Goal: Book appointment/travel/reservation

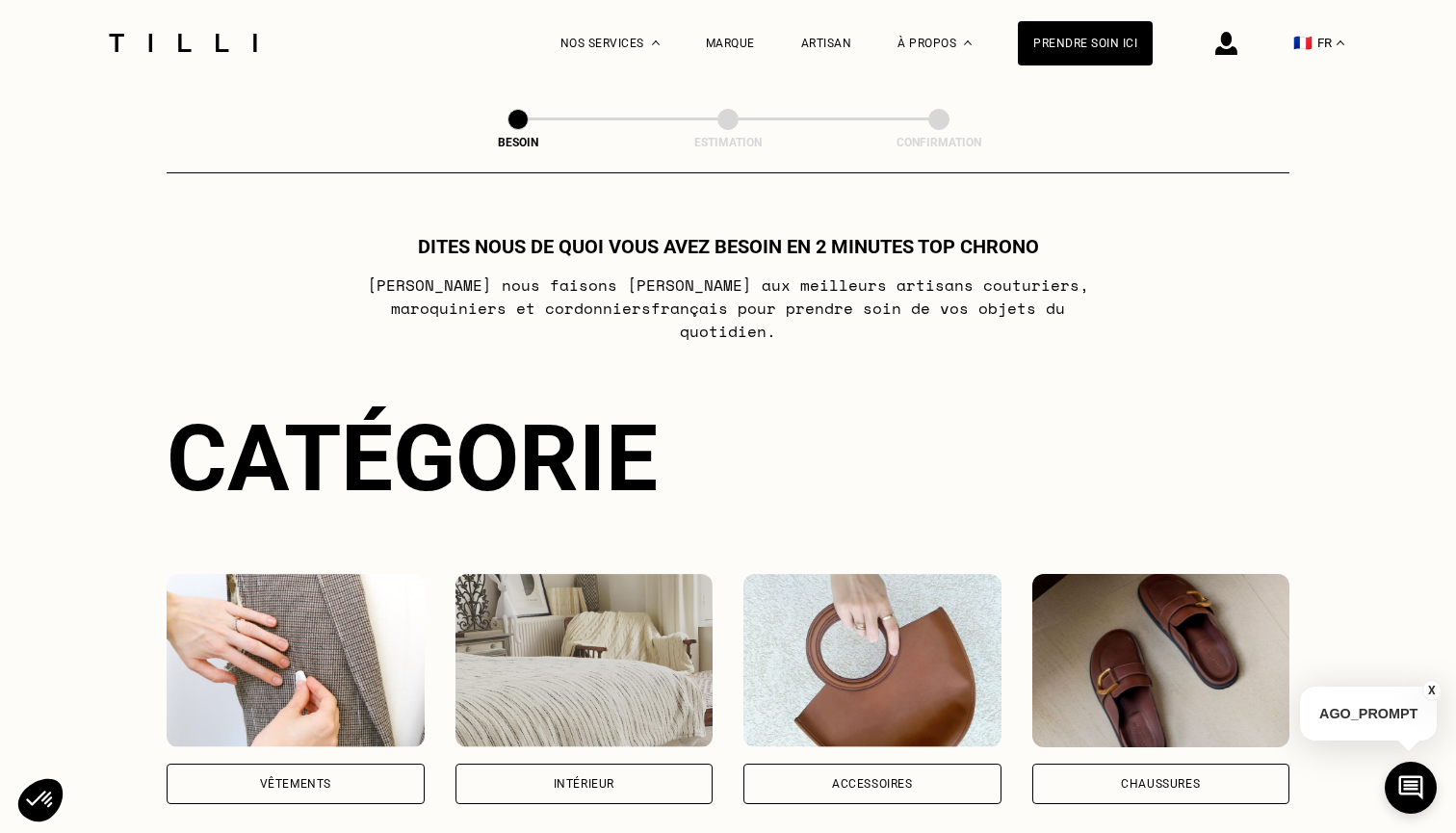
click at [307, 778] on div "Vêtements" at bounding box center [295, 784] width 71 height 12
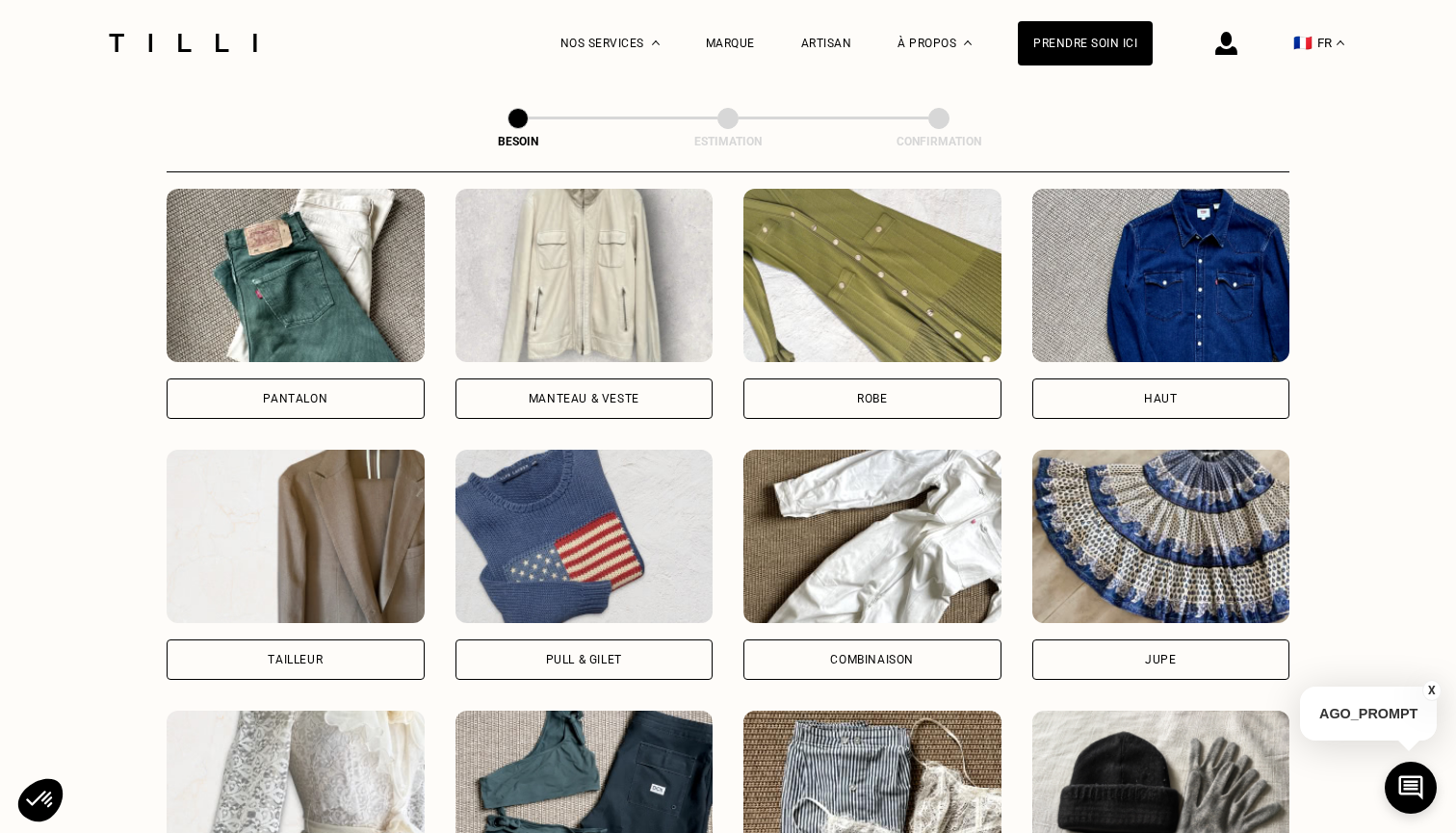
scroll to position [933, 0]
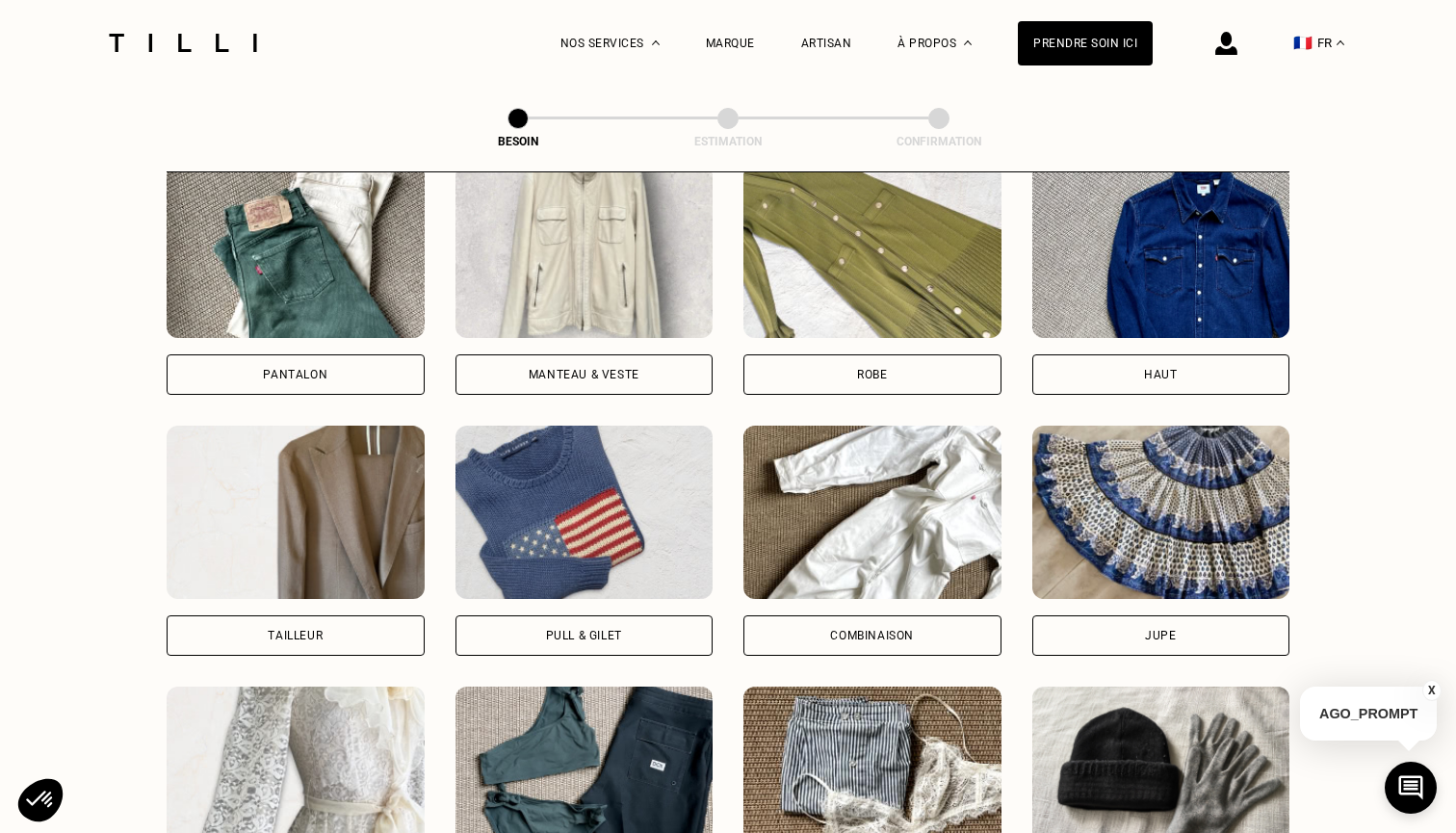
click at [364, 513] on img at bounding box center [295, 511] width 258 height 173
select select "FR"
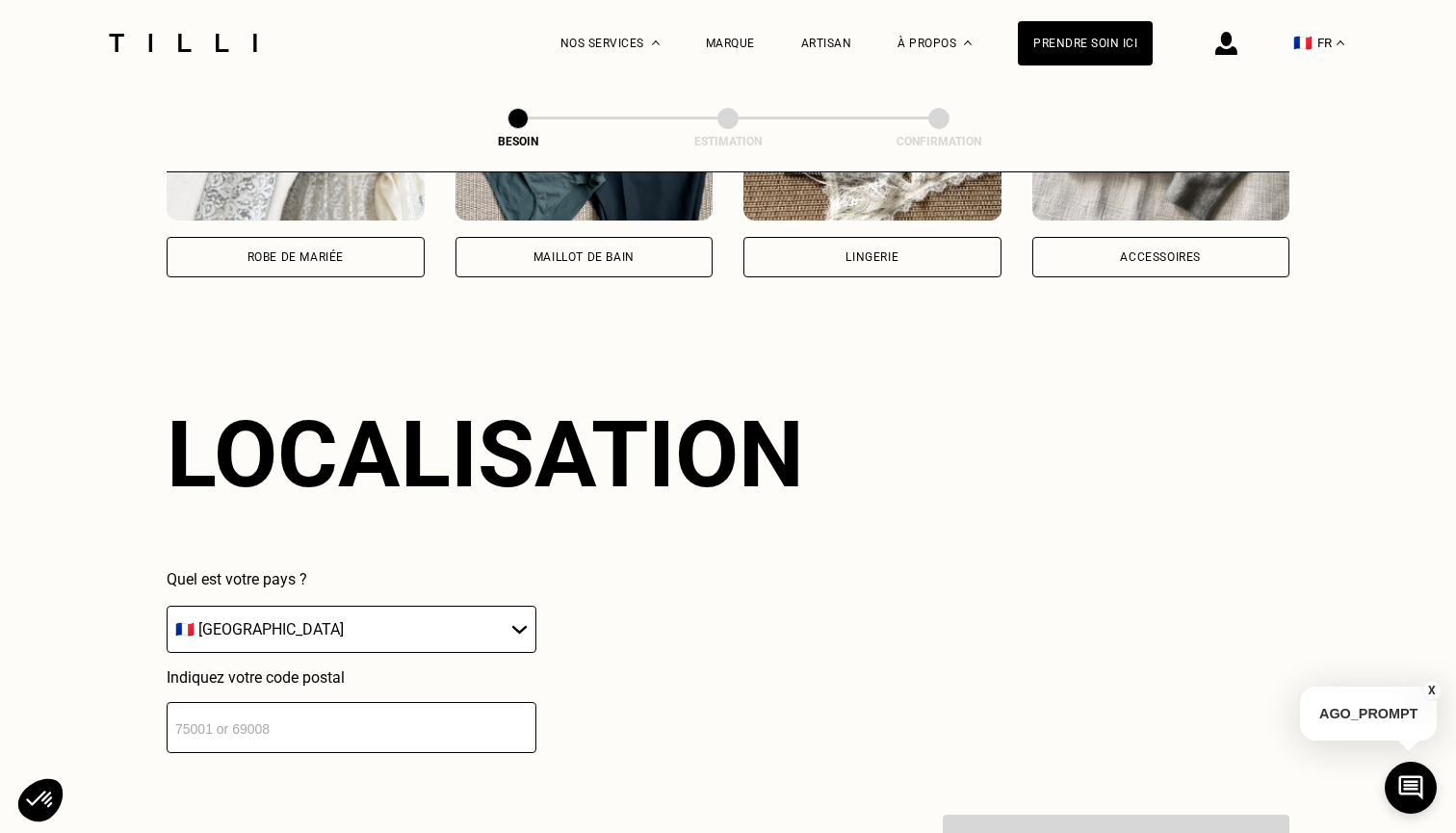
scroll to position [1672, 0]
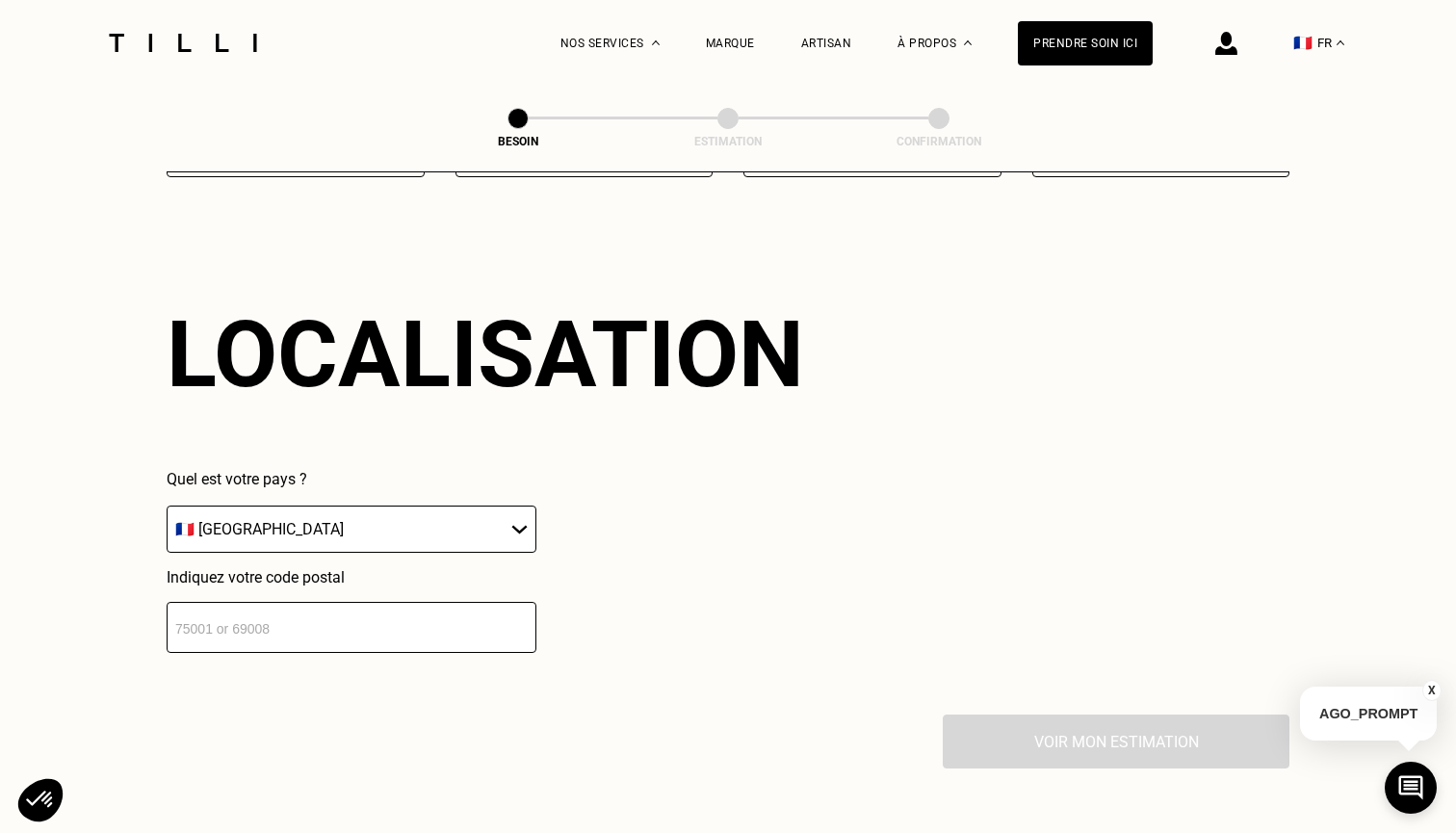
click at [334, 624] on input "number" at bounding box center [351, 628] width 369 height 51
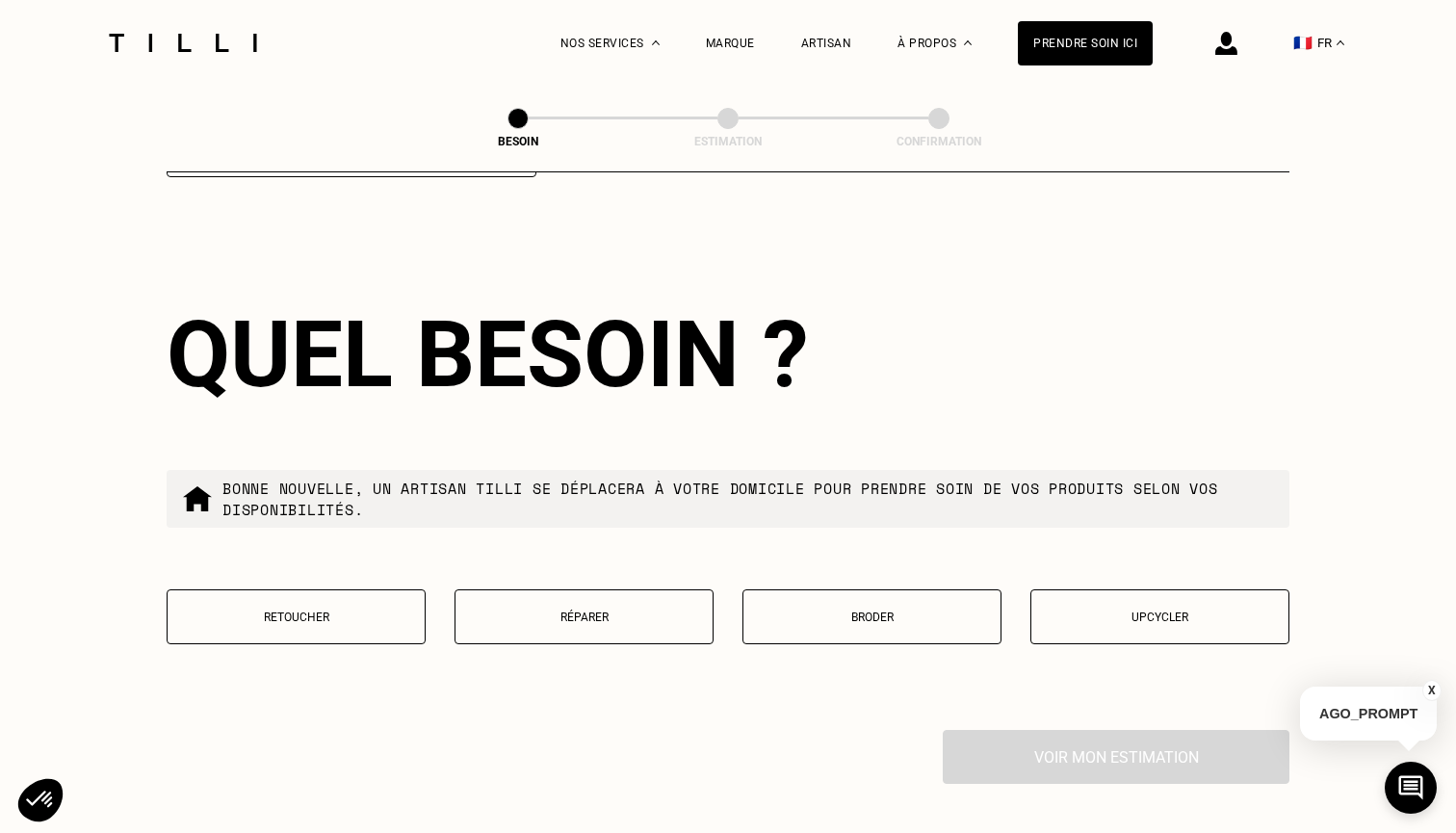
scroll to position [2155, 0]
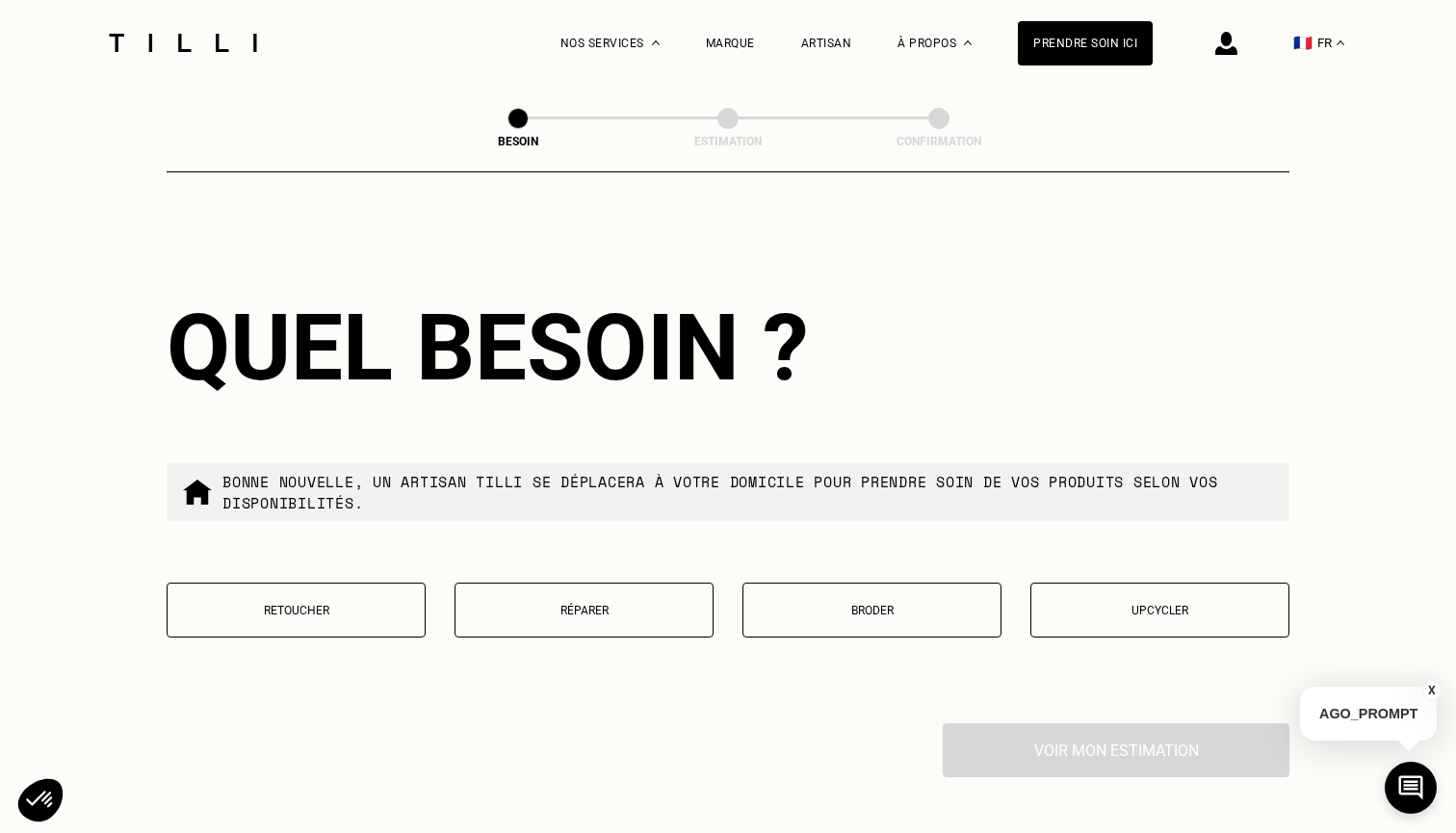
type input "75017"
click at [539, 586] on button "Réparer" at bounding box center [583, 610] width 259 height 55
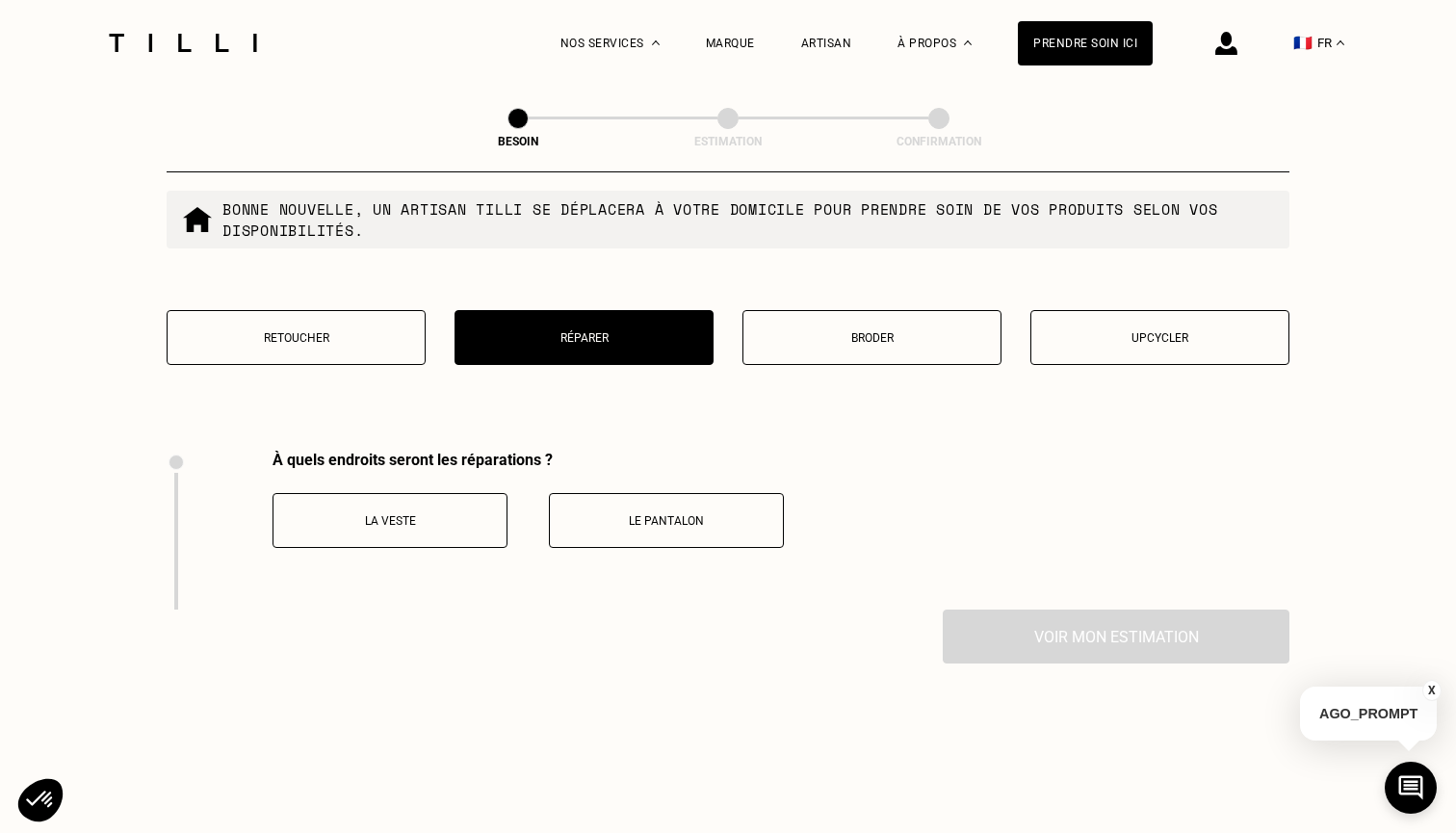
scroll to position [2417, 0]
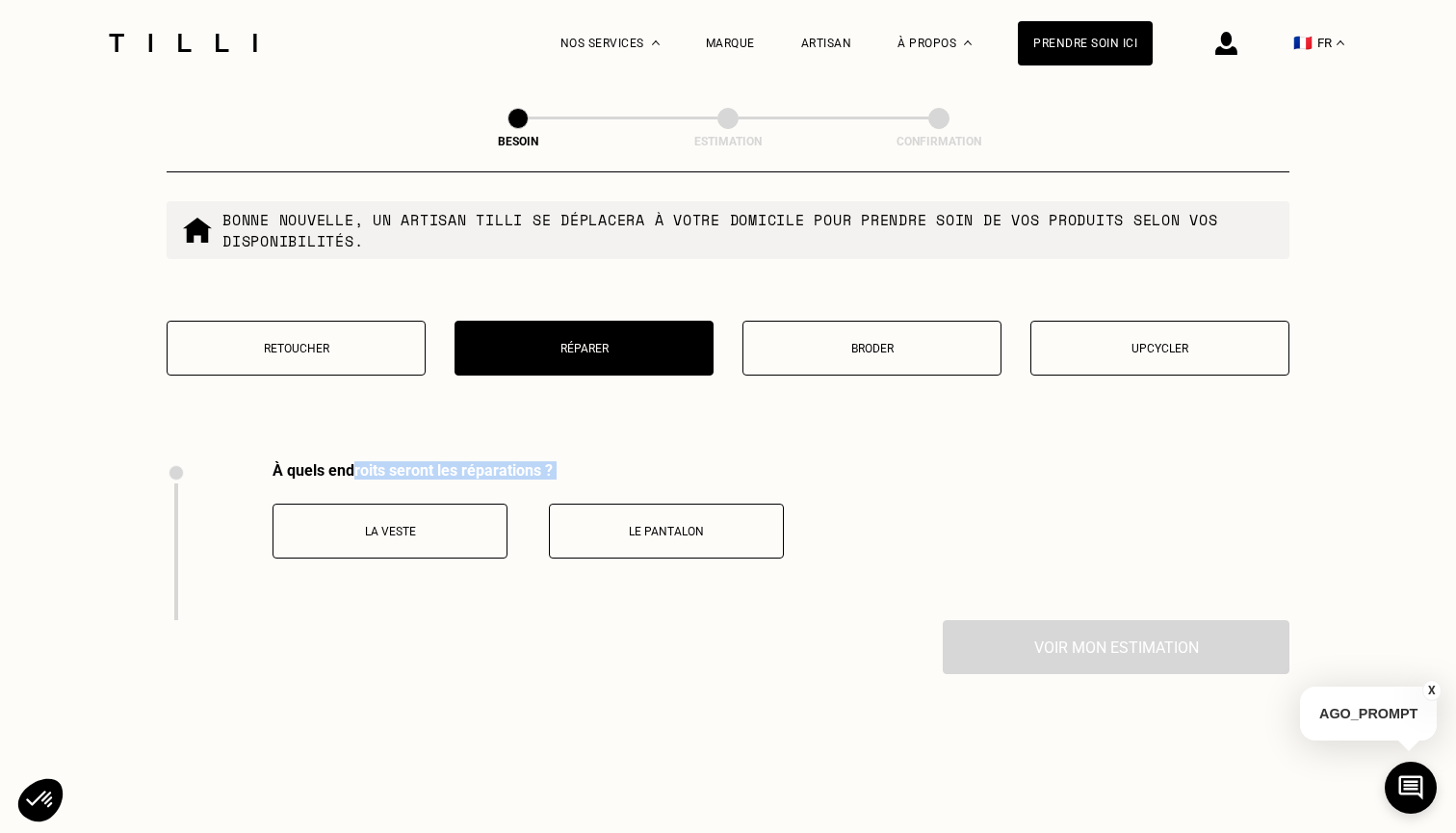
drag, startPoint x: 357, startPoint y: 460, endPoint x: 501, endPoint y: 465, distance: 144.1
click at [502, 466] on div "À quels endroits seront les réparations ? La veste Le pantalon" at bounding box center [528, 510] width 511 height 98
click at [501, 480] on div "La veste Le pantalon" at bounding box center [528, 519] width 511 height 79
click at [416, 525] on p "La veste" at bounding box center [390, 532] width 214 height 14
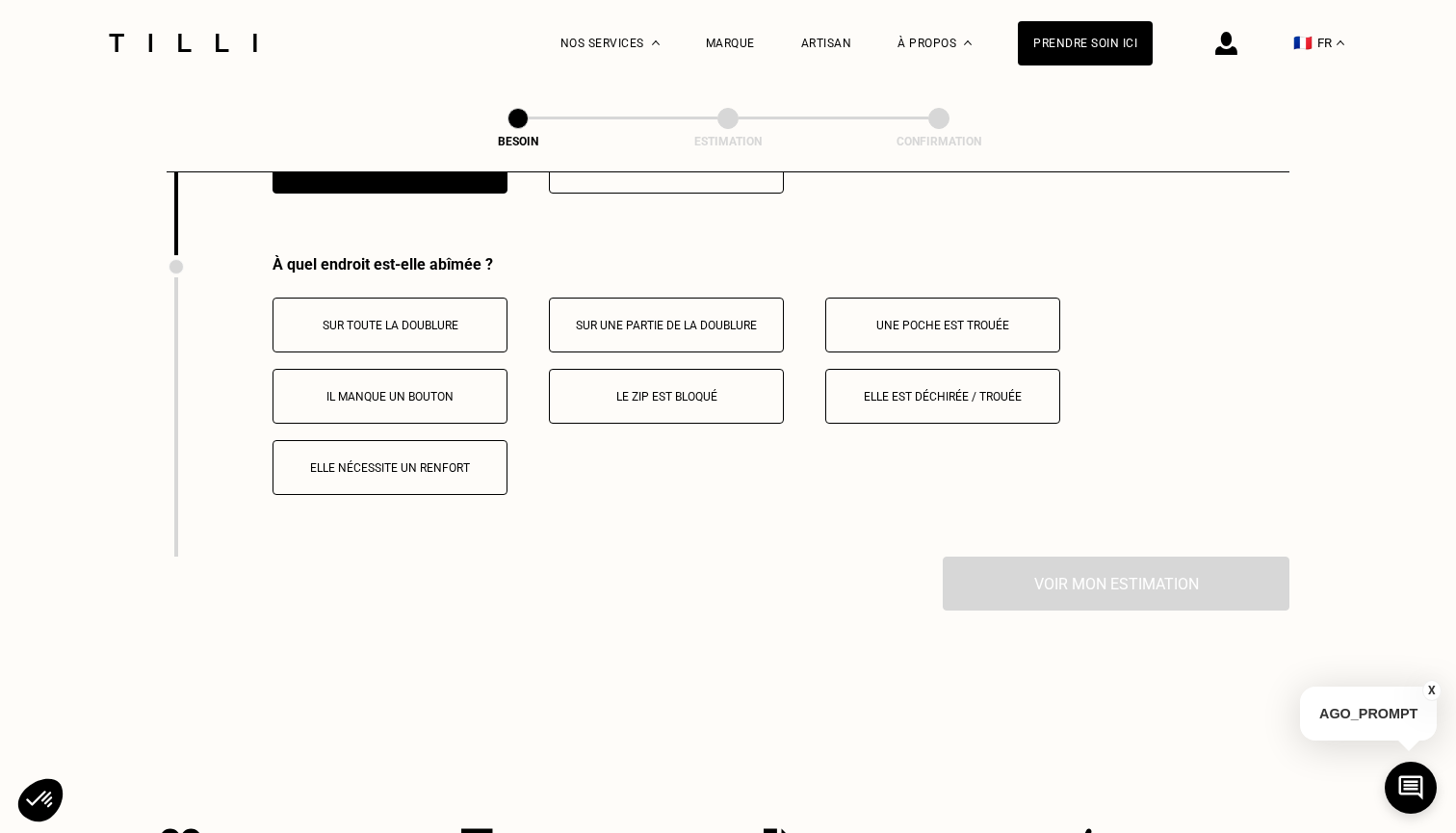
scroll to position [2781, 0]
click at [724, 391] on p "Le zip est bloqué" at bounding box center [665, 398] width 214 height 14
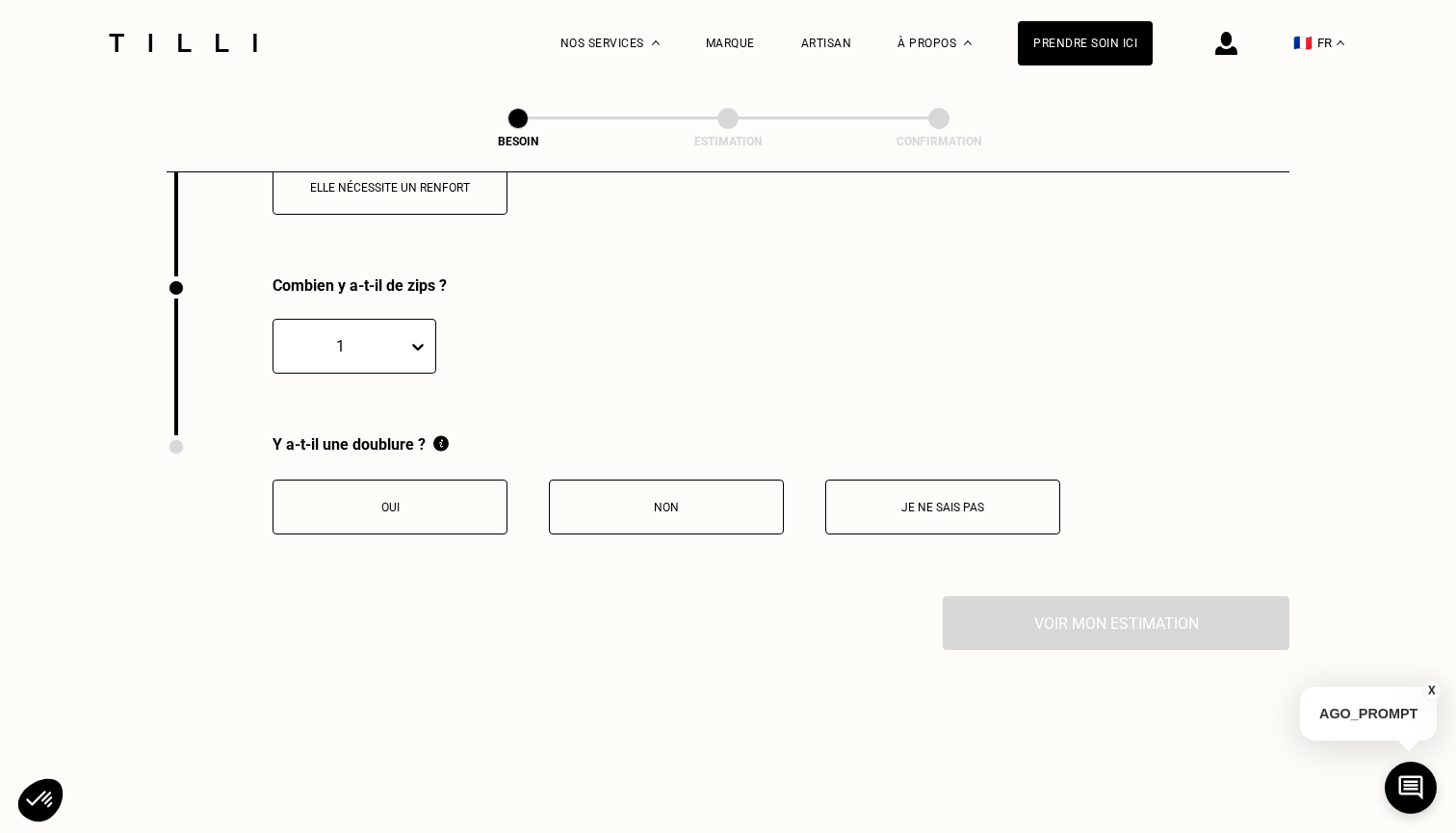
scroll to position [3106, 0]
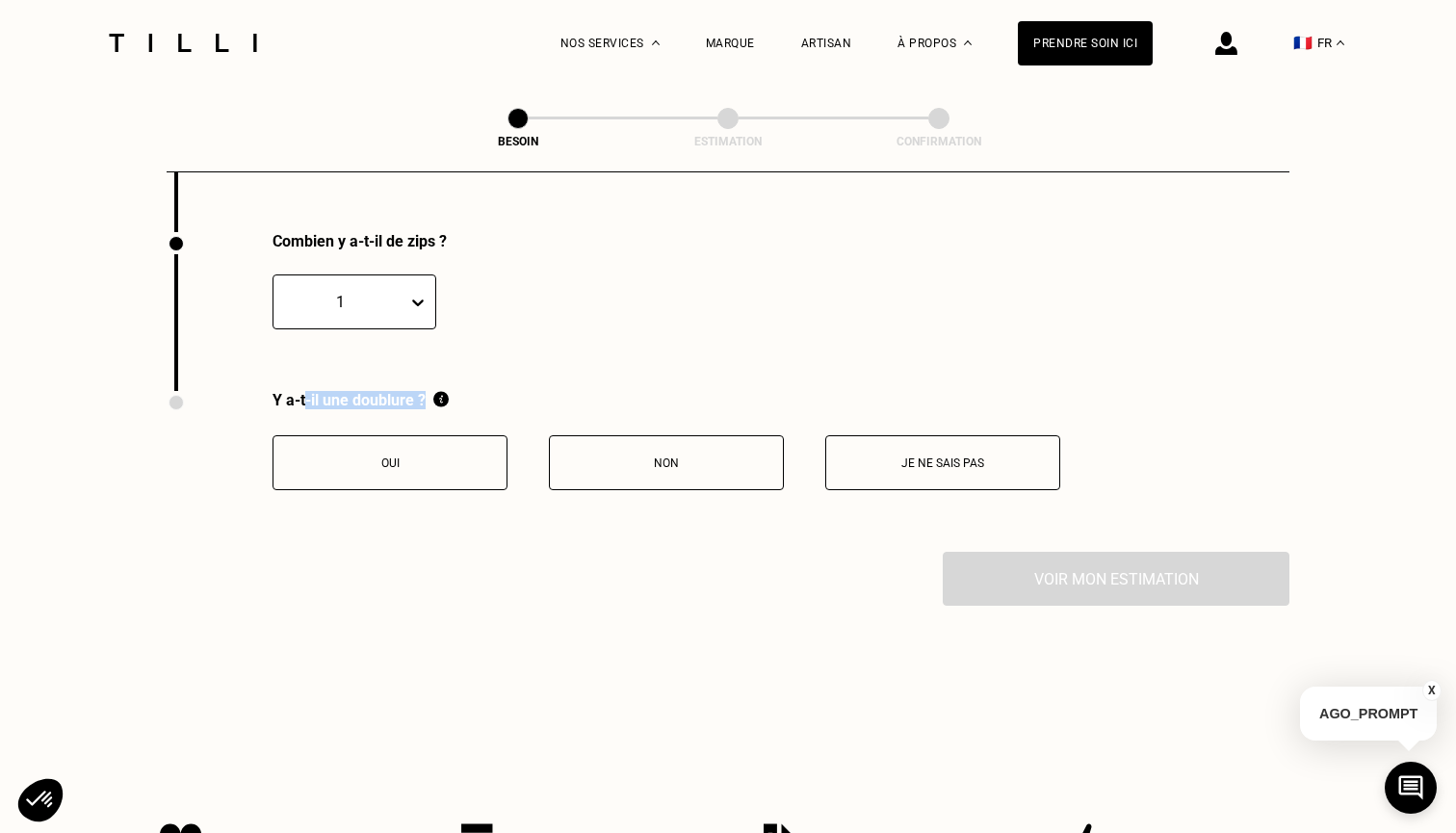
drag, startPoint x: 306, startPoint y: 389, endPoint x: 423, endPoint y: 390, distance: 117.0
click at [423, 391] on div "Y a-t-il une doublure ?" at bounding box center [666, 401] width 788 height 21
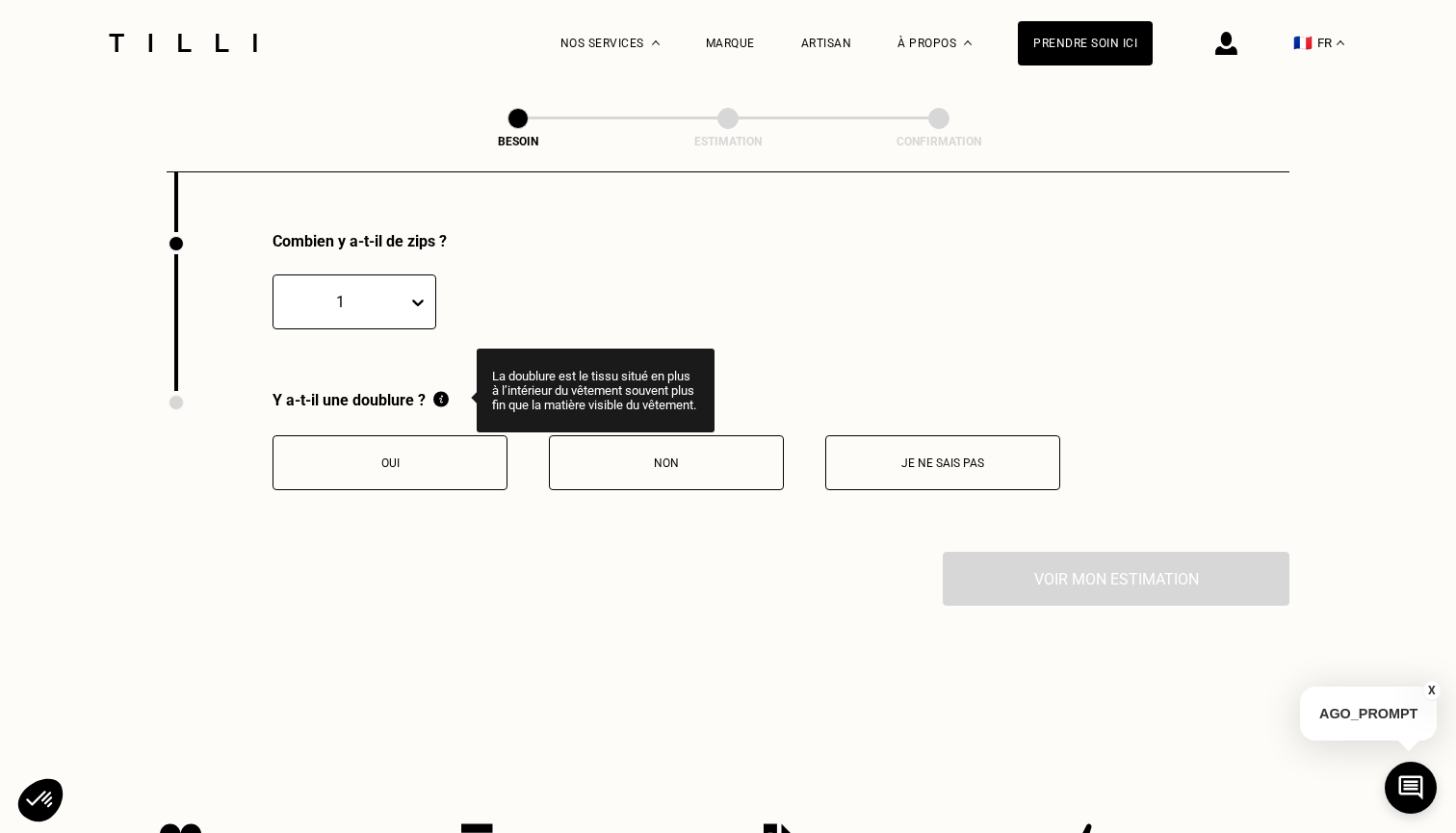
click at [449, 391] on img at bounding box center [441, 399] width 16 height 17
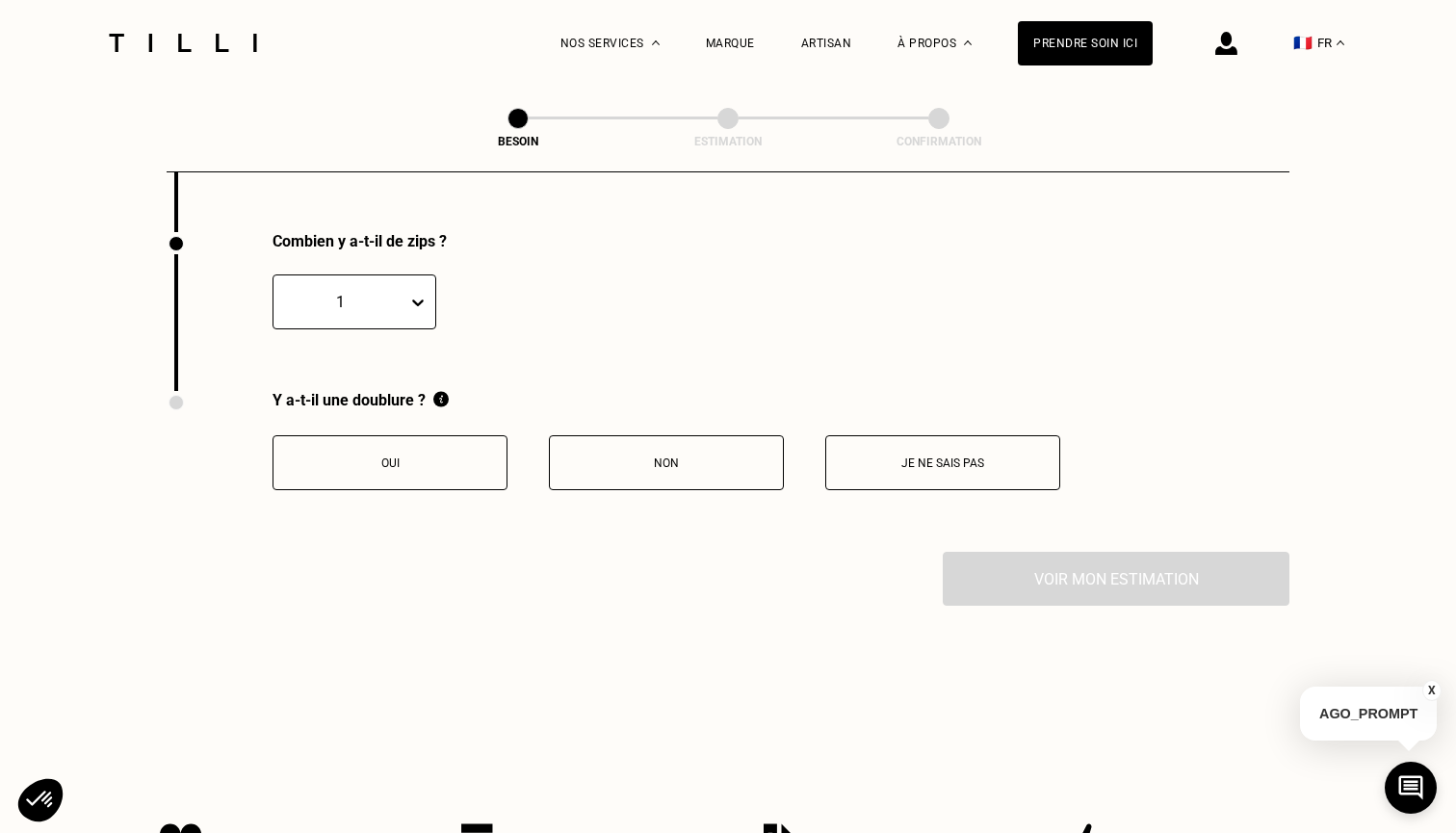
click at [972, 456] on button "Je ne sais pas" at bounding box center [942, 462] width 235 height 55
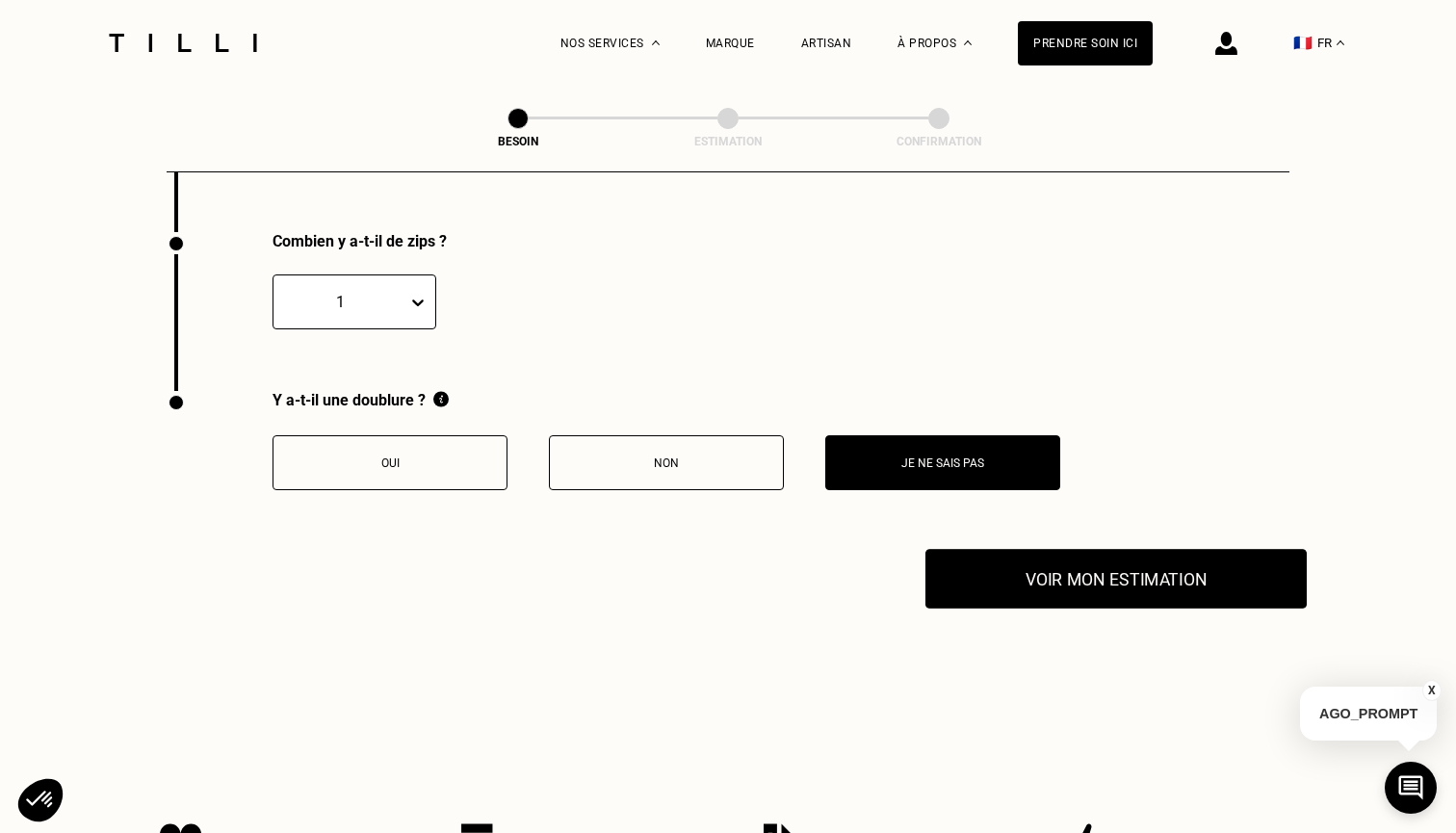
click at [1042, 556] on button "Voir mon estimation" at bounding box center [1116, 579] width 381 height 60
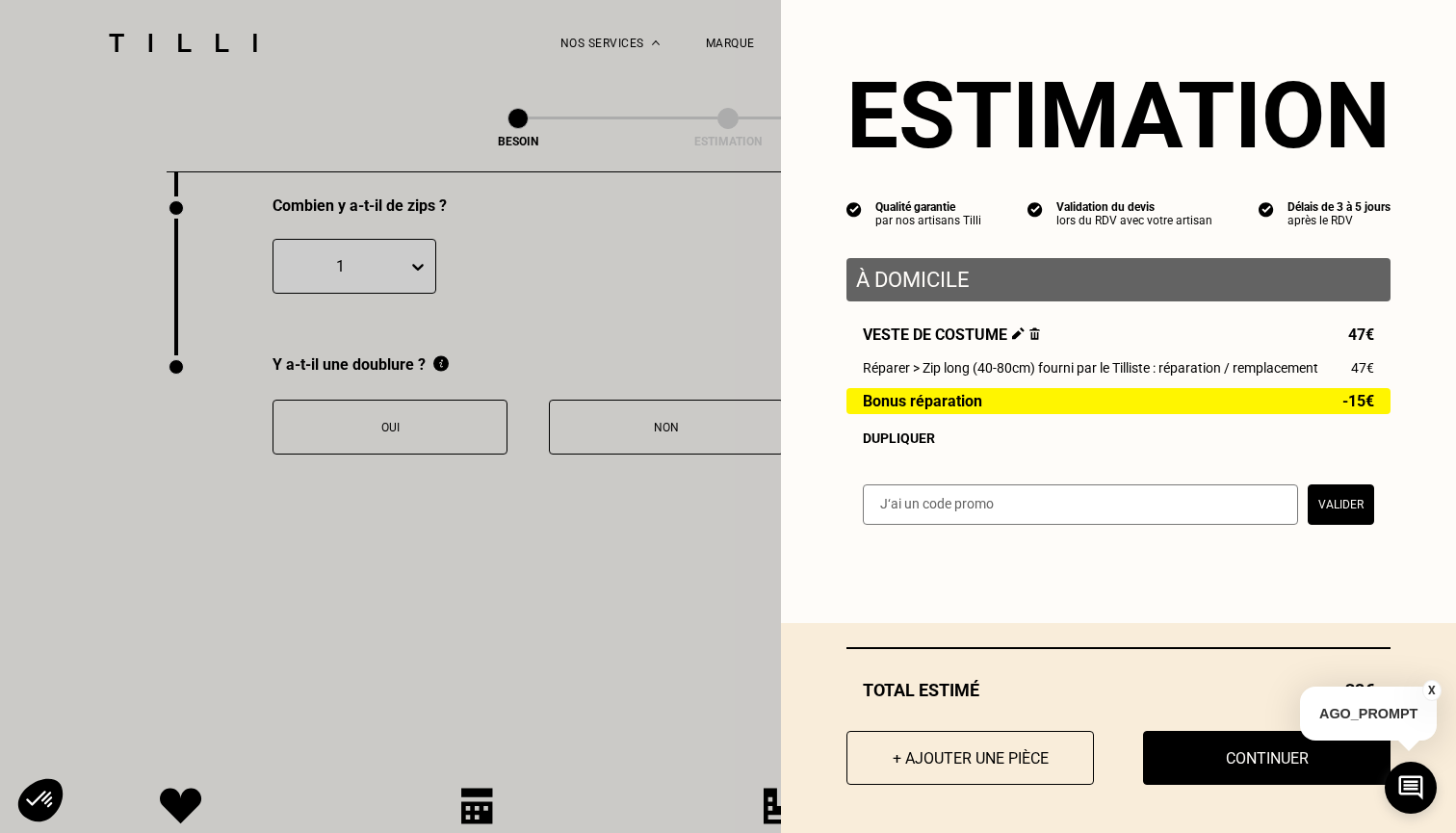
scroll to position [3151, 0]
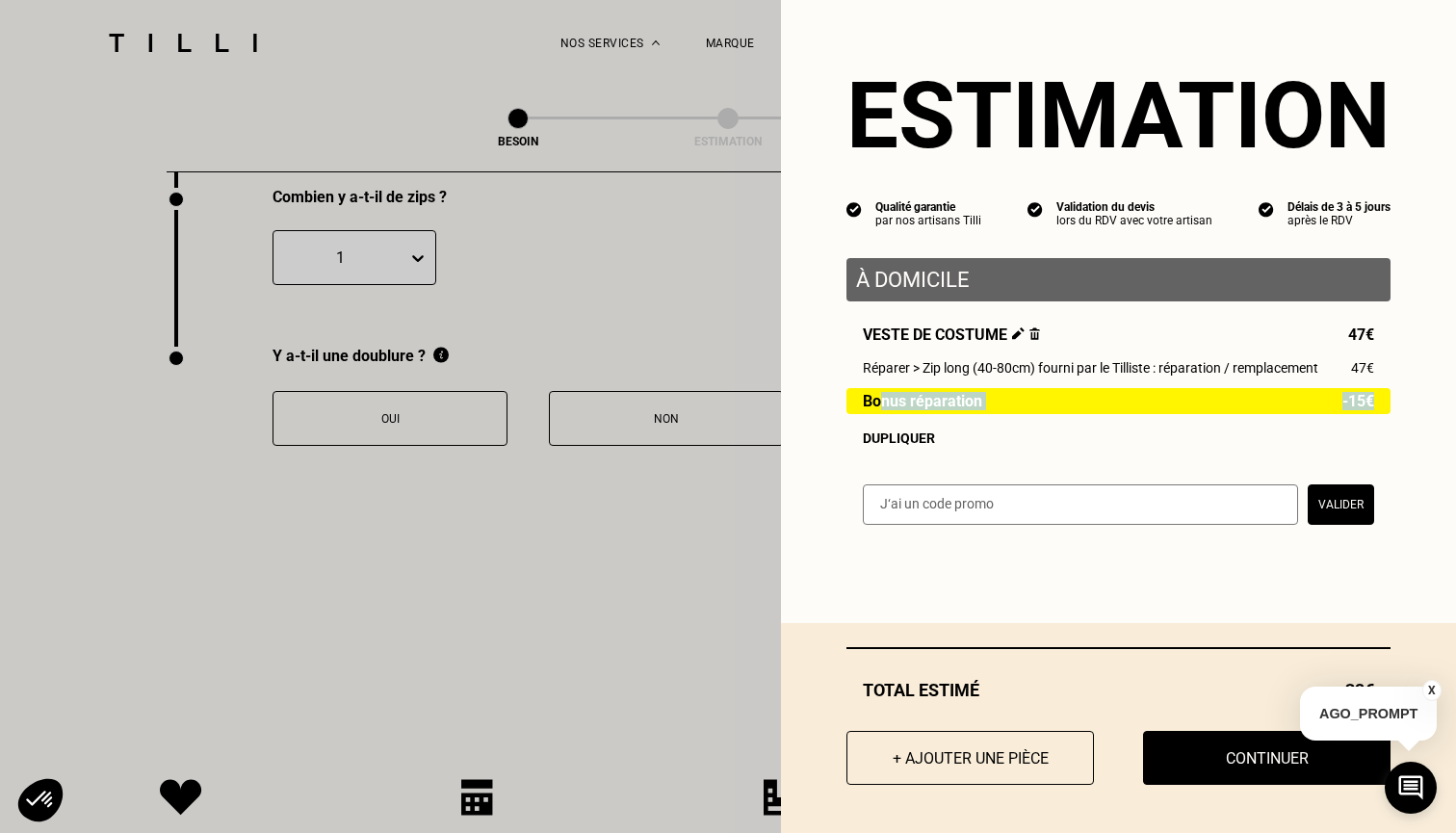
drag, startPoint x: 878, startPoint y: 405, endPoint x: 1411, endPoint y: 412, distance: 533.0
click at [1412, 413] on div "Estimation Qualité garantie par nos artisans Tilli Validation du devis lors du …" at bounding box center [1118, 275] width 675 height 549
click at [1411, 412] on div "Estimation Qualité garantie par nos artisans Tilli Validation du devis lors du …" at bounding box center [1118, 275] width 675 height 549
drag, startPoint x: 1359, startPoint y: 394, endPoint x: 863, endPoint y: 404, distance: 496.1
click at [861, 403] on div "Bonus réparation -15€" at bounding box center [1118, 401] width 544 height 26
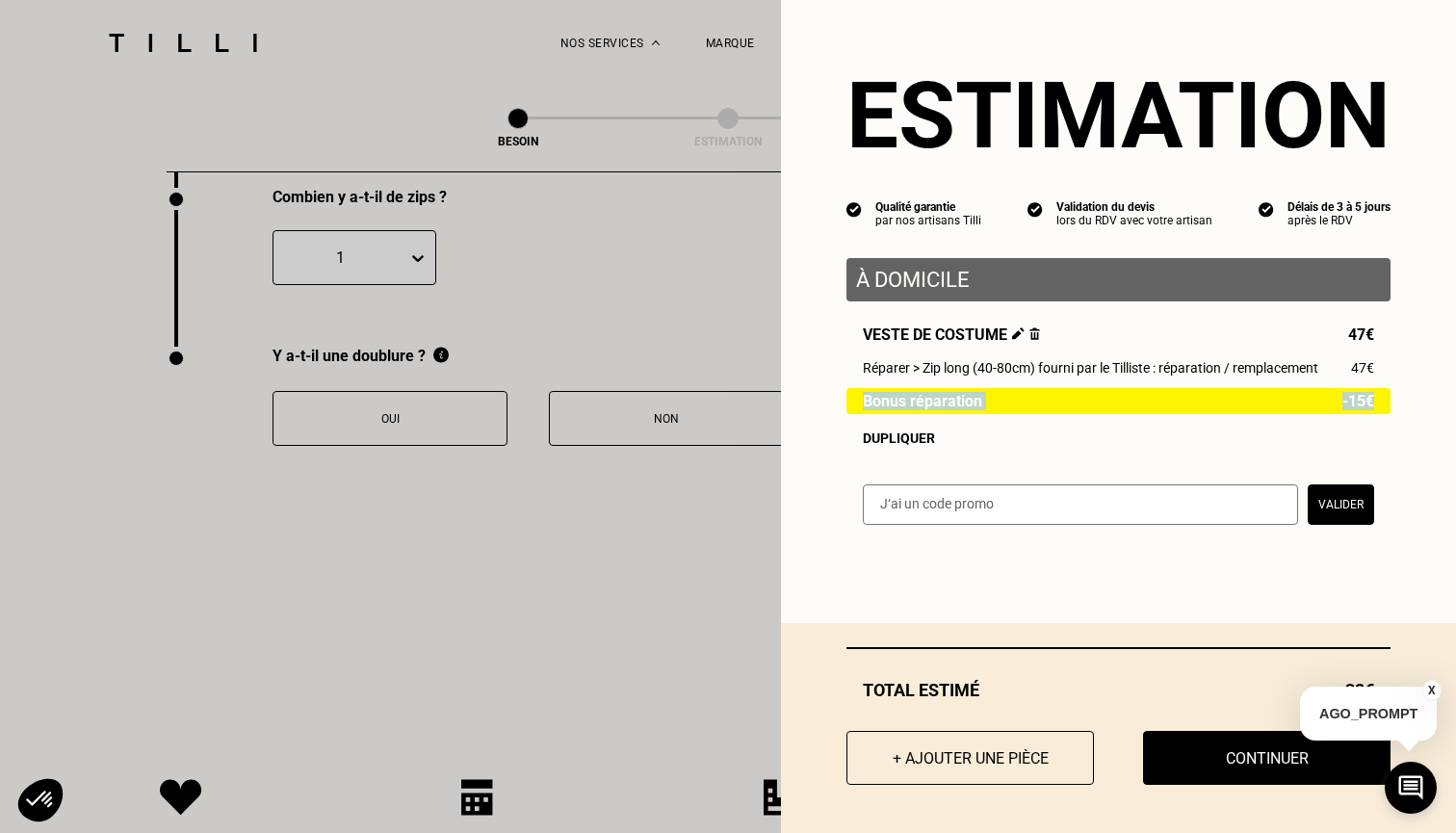
click at [863, 404] on span "Bonus réparation" at bounding box center [922, 401] width 119 height 17
click at [1432, 686] on button "X" at bounding box center [1432, 691] width 20 height 22
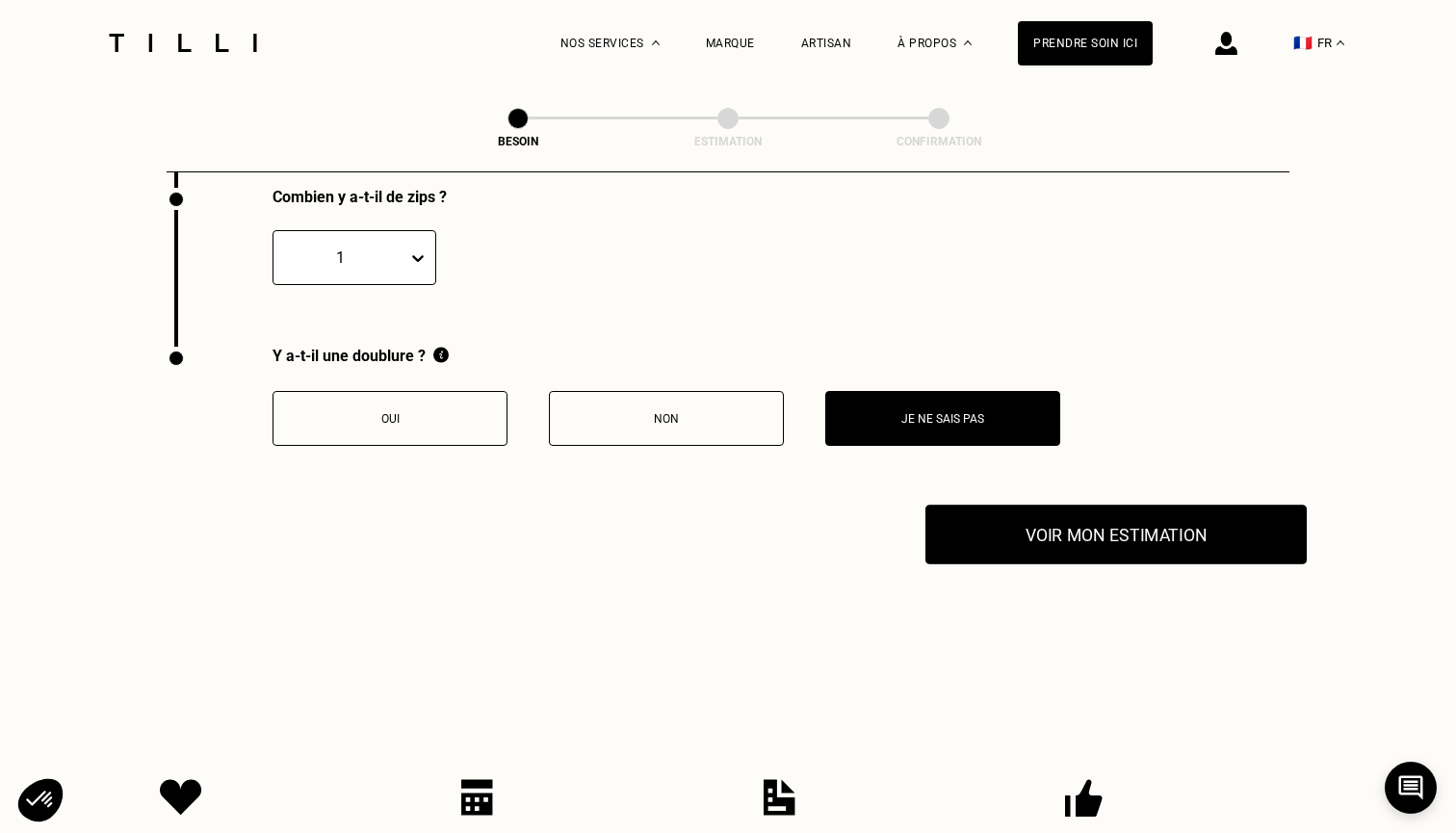
click at [1117, 528] on button "Voir mon estimation" at bounding box center [1116, 534] width 381 height 60
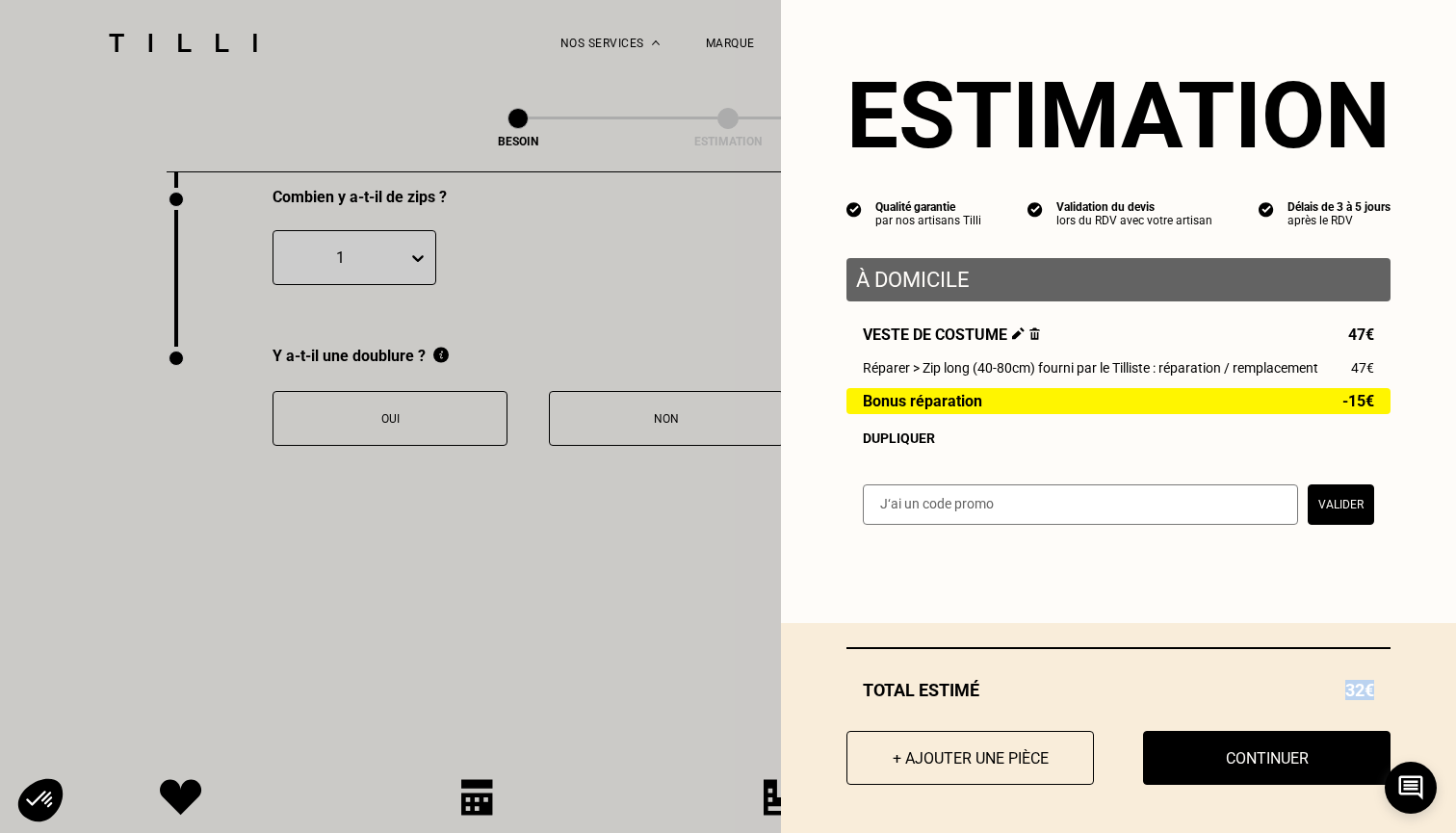
drag, startPoint x: 1338, startPoint y: 687, endPoint x: 1376, endPoint y: 686, distance: 38.0
click at [1376, 686] on div "Total [PERSON_NAME] 32€" at bounding box center [1118, 690] width 544 height 21
click at [1374, 686] on div "Total [PERSON_NAME] 32€" at bounding box center [1118, 690] width 544 height 21
drag, startPoint x: 927, startPoint y: 367, endPoint x: 1332, endPoint y: 363, distance: 405.0
click at [1332, 363] on div "Réparer > Zip long (40-80cm) fourni par le Tilliste : réparation / remplacement…" at bounding box center [1118, 368] width 511 height 16
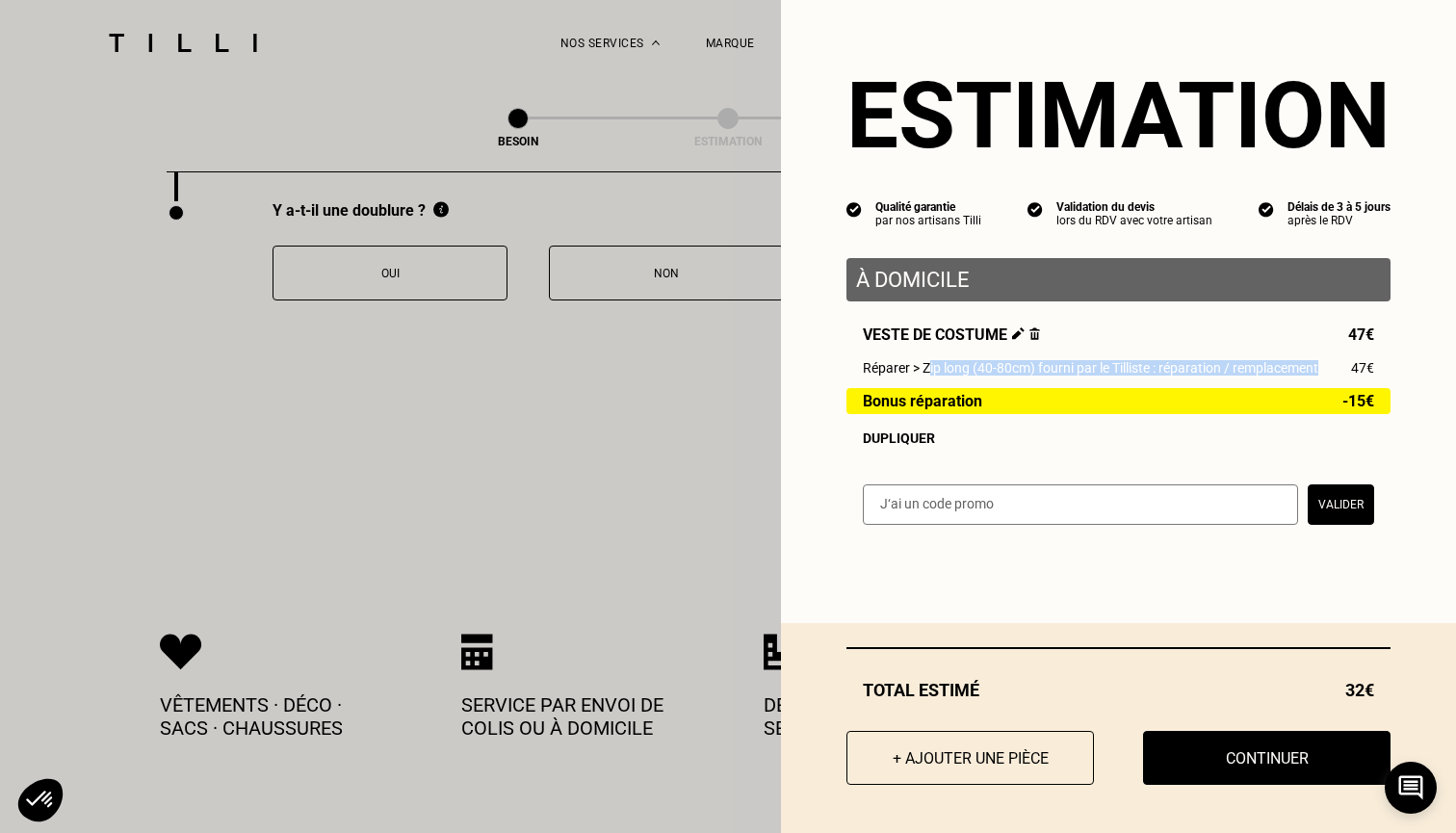
scroll to position [3328, 0]
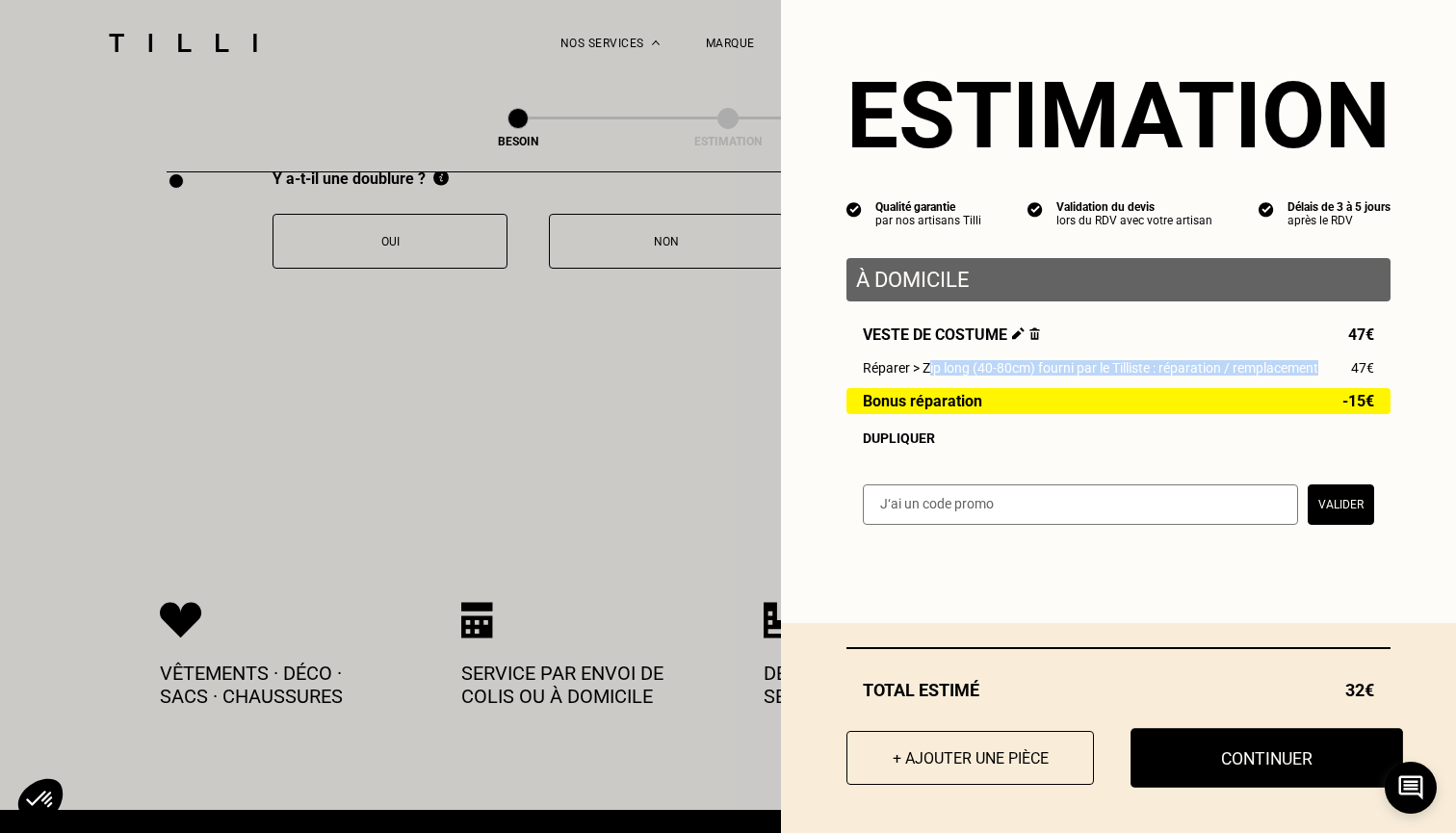
click at [1254, 766] on button "Continuer" at bounding box center [1266, 758] width 273 height 60
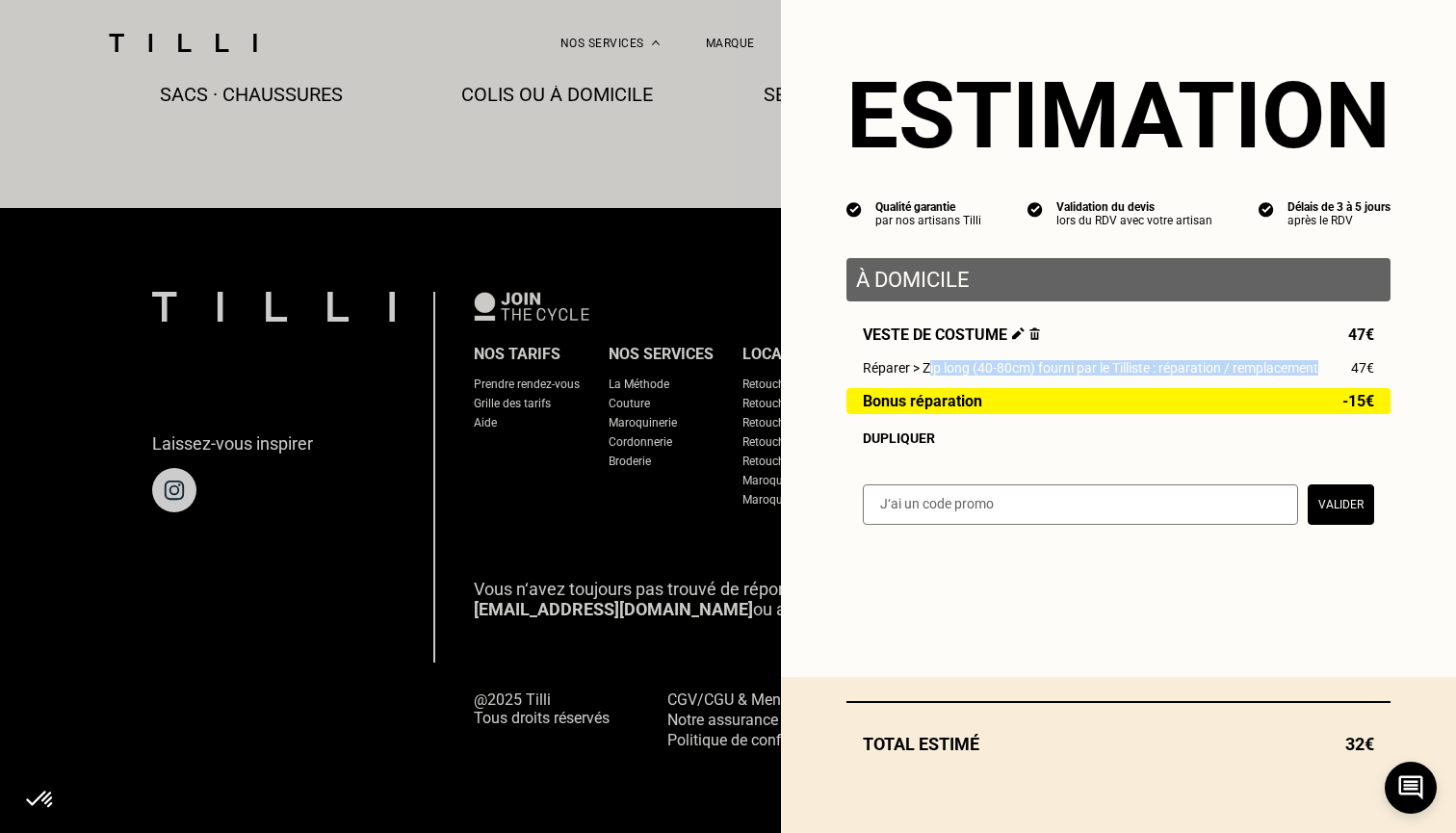
scroll to position [1115, 0]
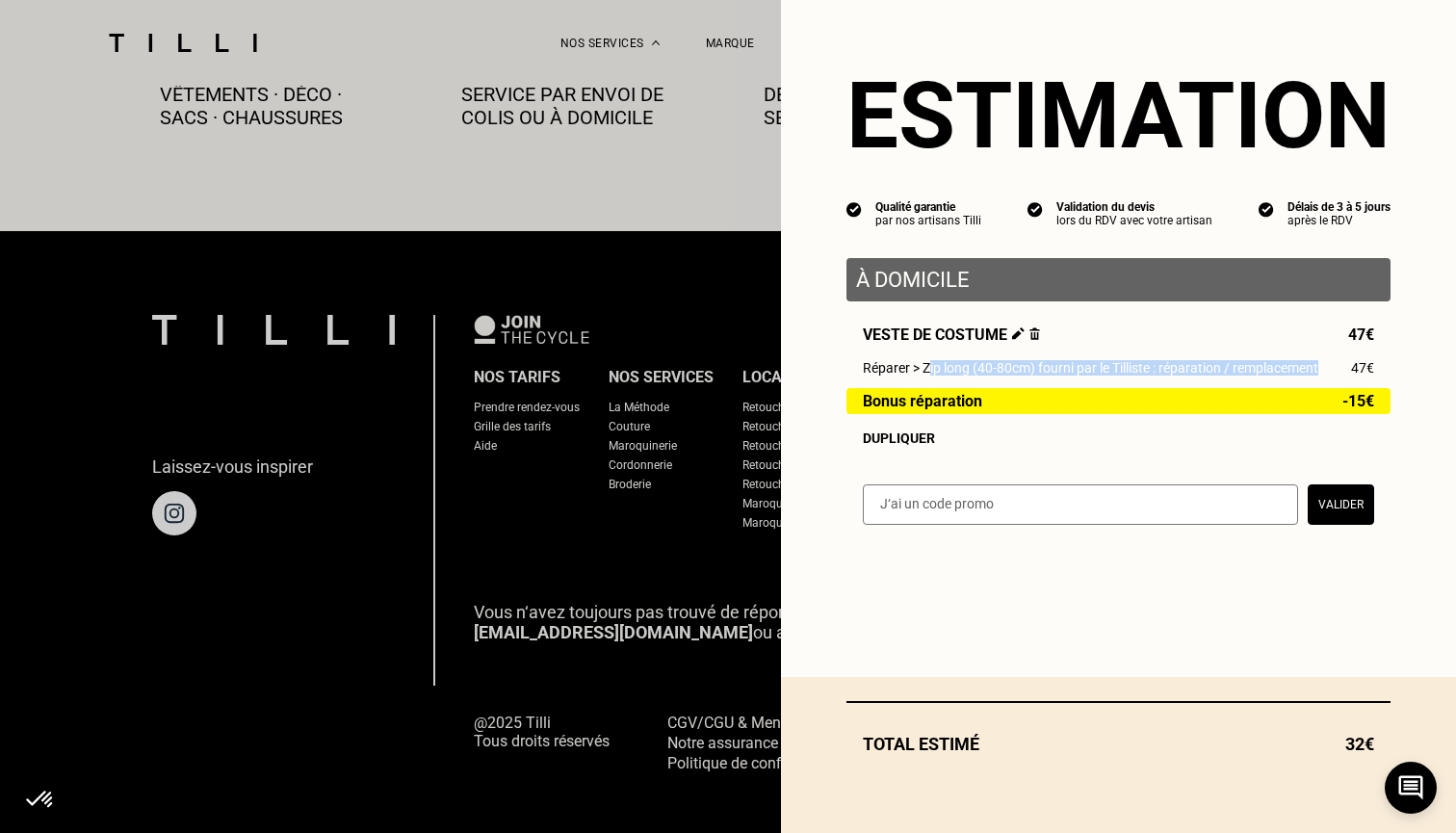
select select "FR"
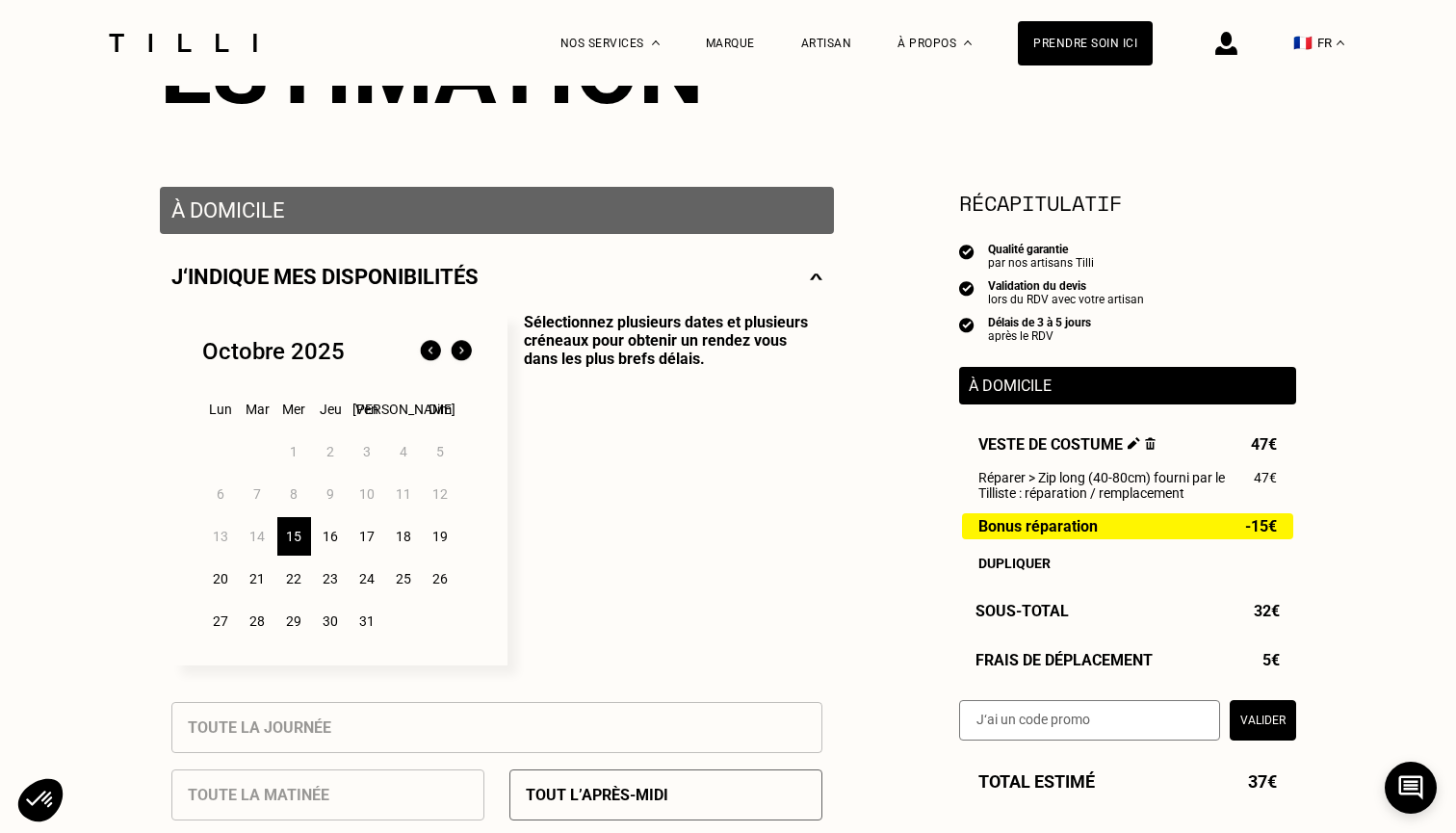
scroll to position [301, 0]
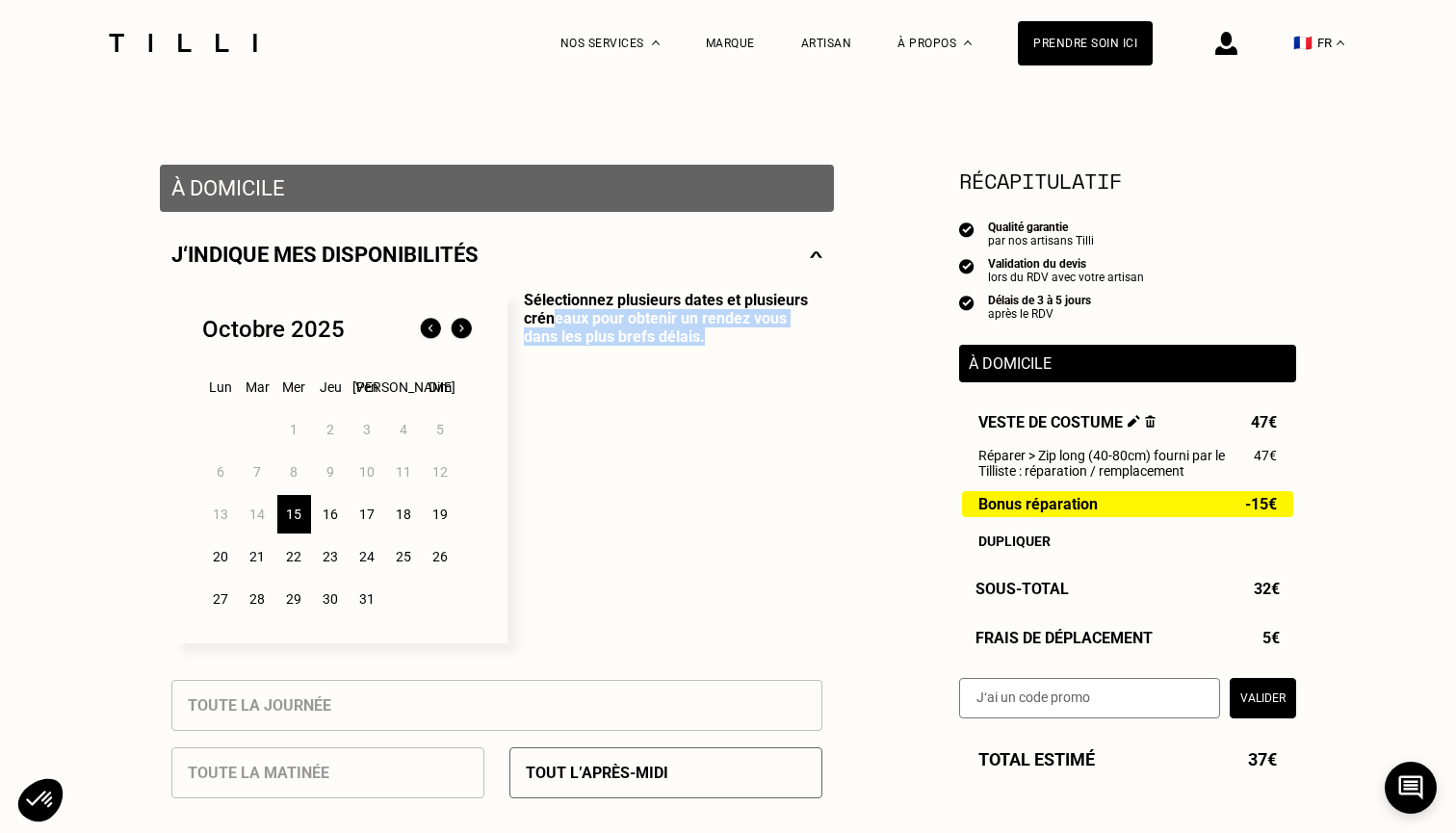
drag, startPoint x: 556, startPoint y: 315, endPoint x: 671, endPoint y: 338, distance: 117.3
click at [671, 338] on p "Sélectionnez plusieurs dates et plusieurs créneaux pour obtenir un rendez vous …" at bounding box center [664, 467] width 315 height 353
click at [671, 337] on p "Sélectionnez plusieurs dates et plusieurs créneaux pour obtenir un rendez vous …" at bounding box center [664, 467] width 315 height 353
drag, startPoint x: 671, startPoint y: 337, endPoint x: 531, endPoint y: 307, distance: 143.2
click at [531, 307] on p "Sélectionnez plusieurs dates et plusieurs créneaux pour obtenir un rendez vous …" at bounding box center [664, 467] width 315 height 353
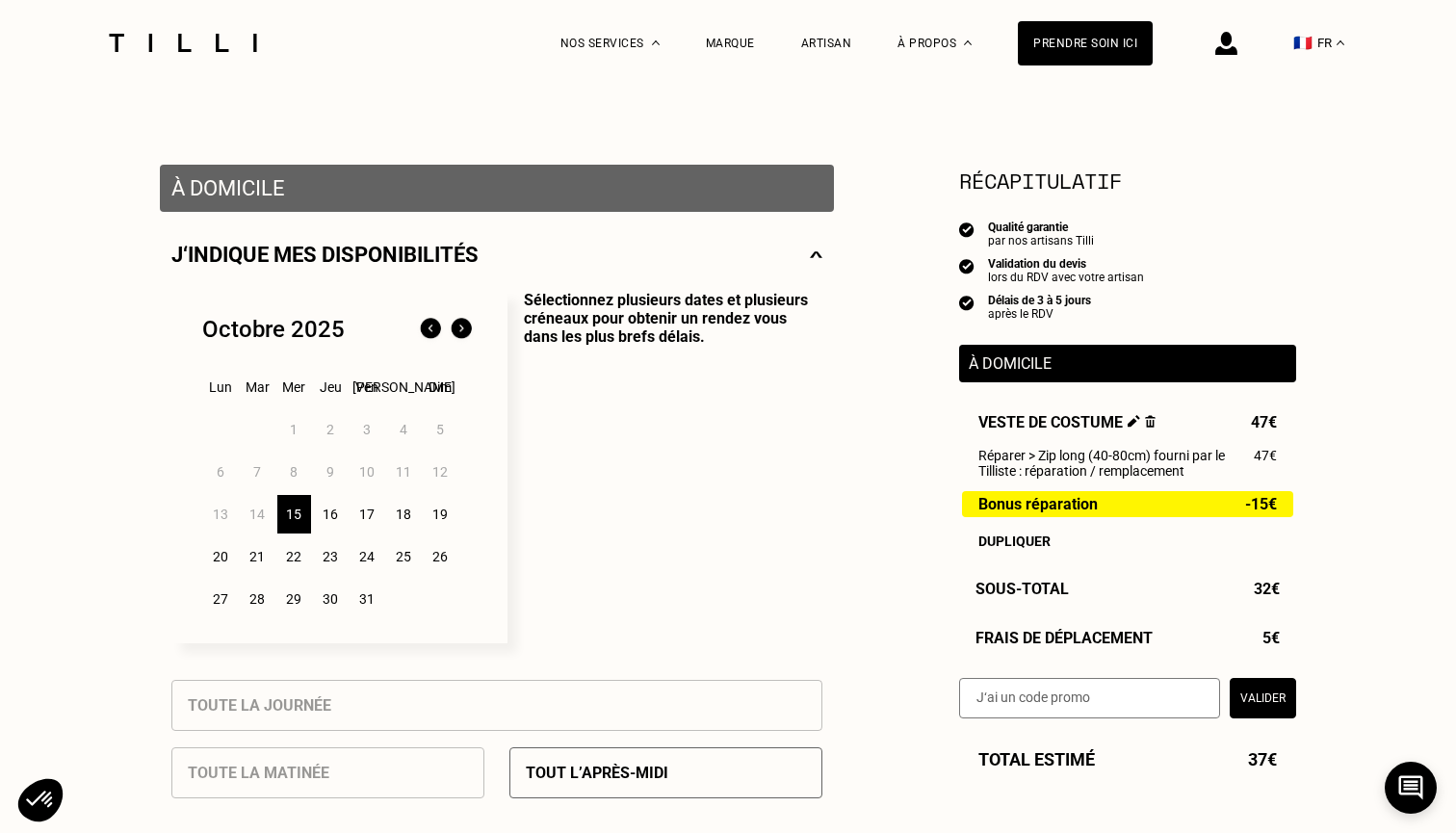
click at [376, 555] on div "24" at bounding box center [367, 556] width 33 height 38
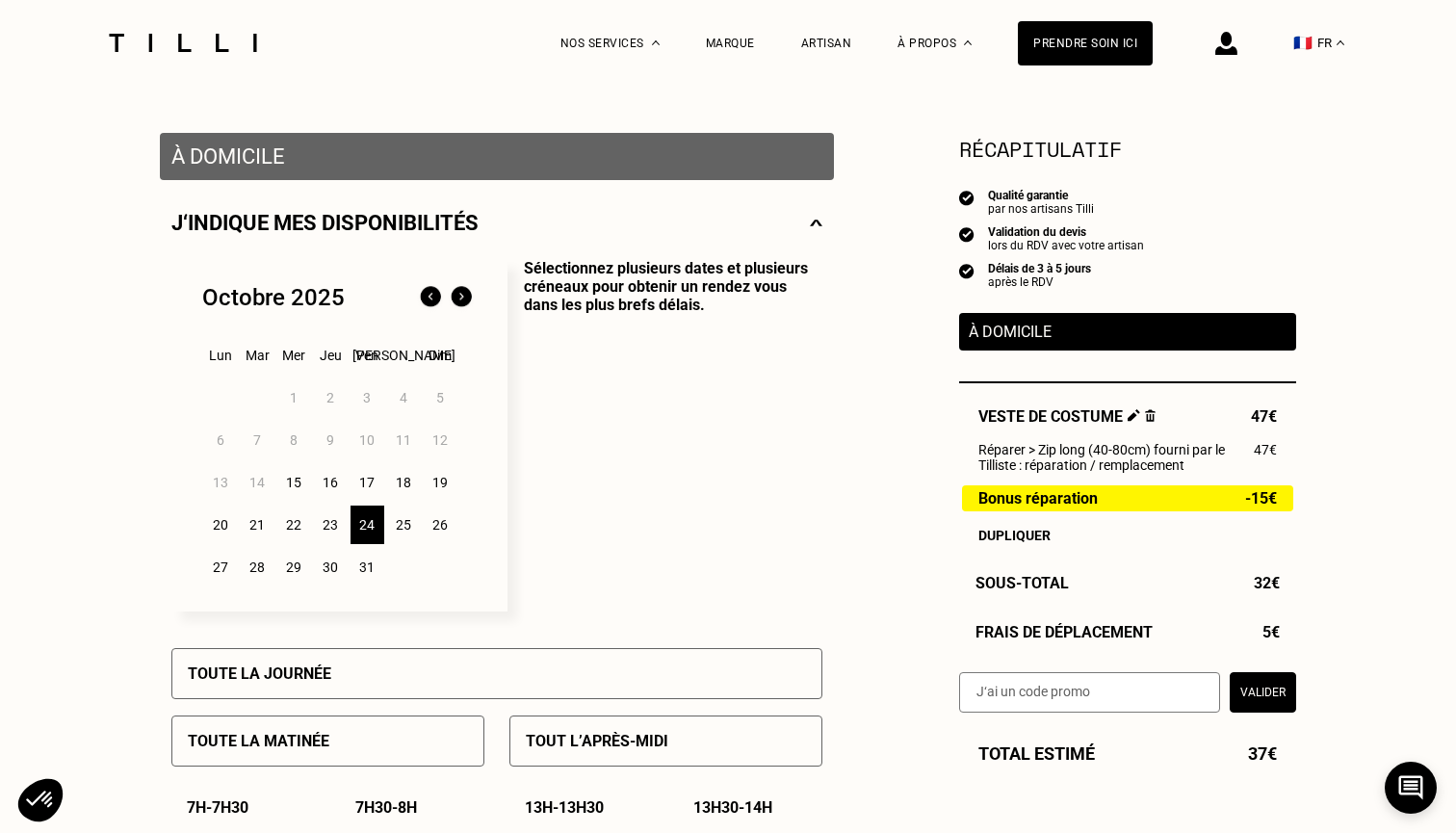
scroll to position [334, 0]
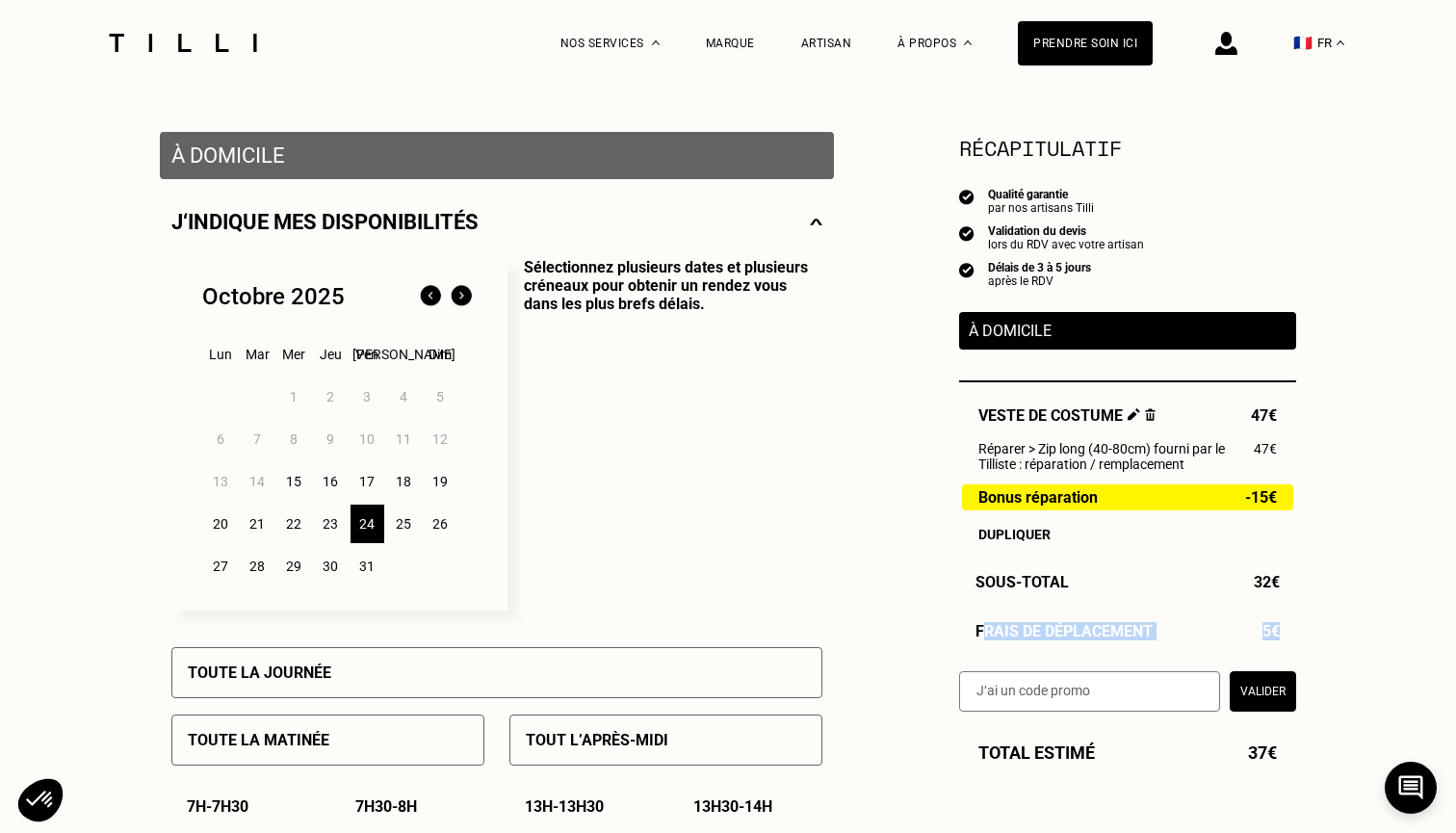
drag, startPoint x: 987, startPoint y: 629, endPoint x: 1290, endPoint y: 633, distance: 303.0
click at [1290, 633] on div "Frais de déplacement 5€" at bounding box center [1127, 631] width 337 height 19
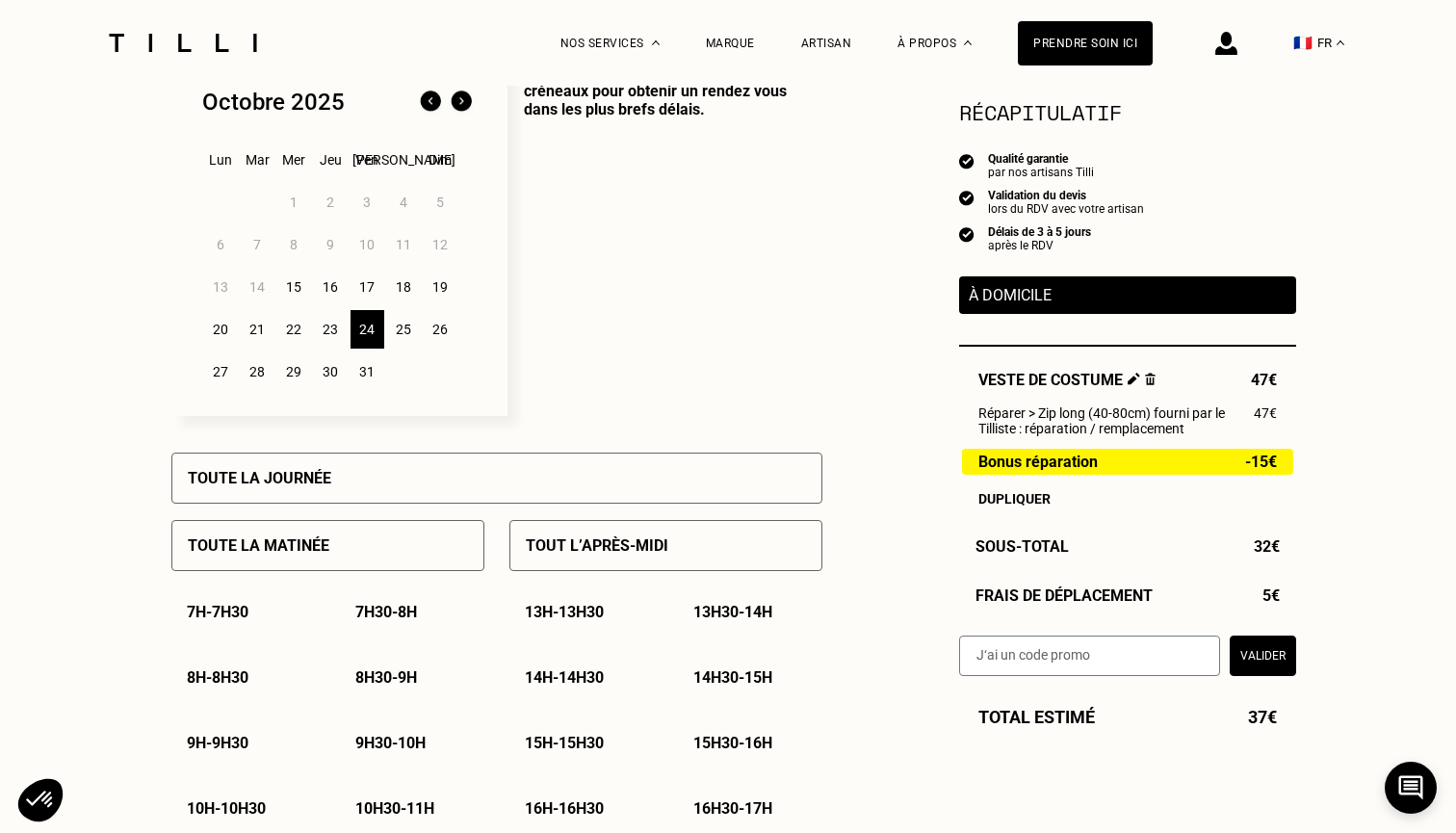
scroll to position [606, 0]
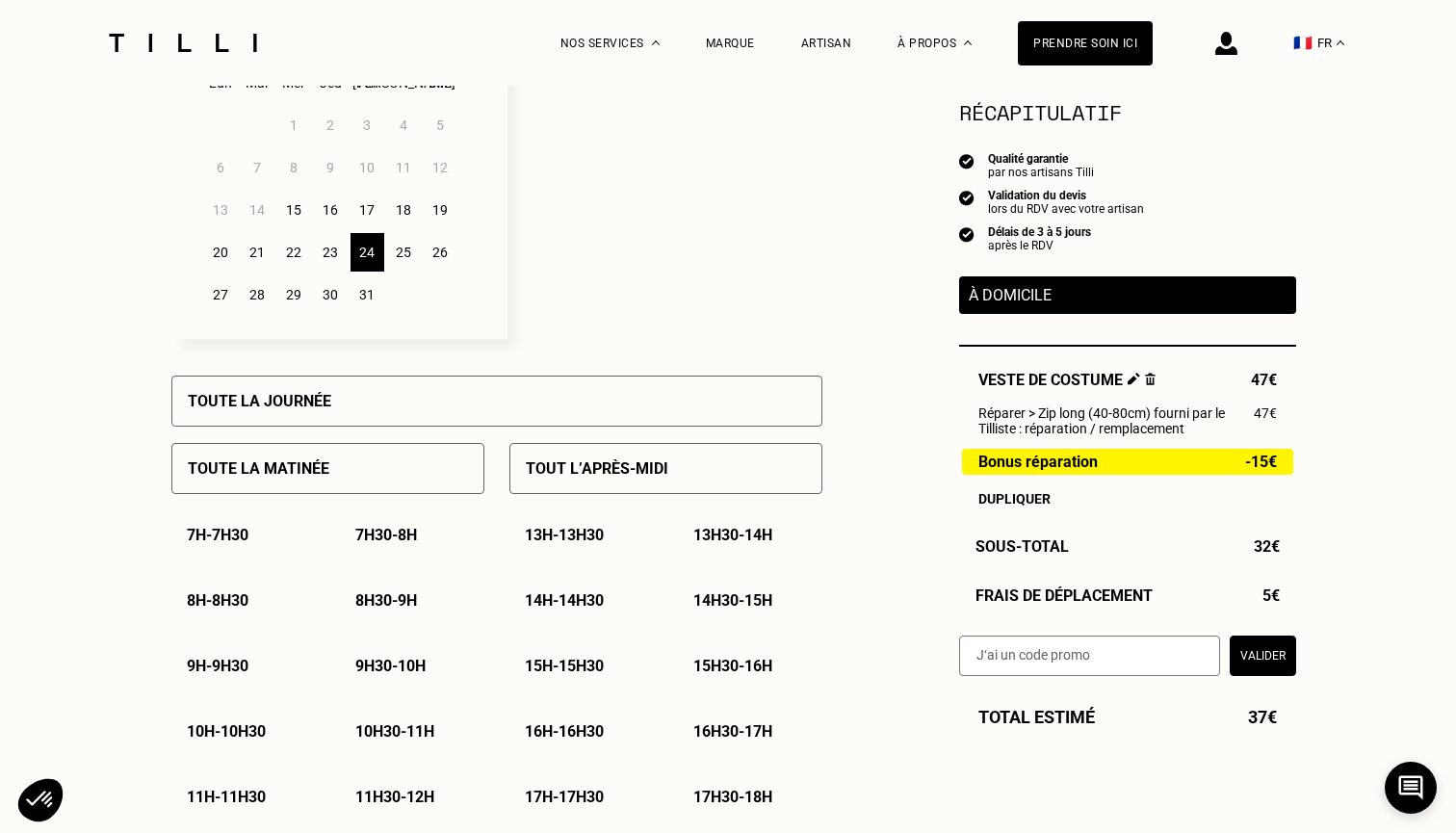
click at [367, 591] on div "8h30 - 9h" at bounding box center [412, 600] width 145 height 49
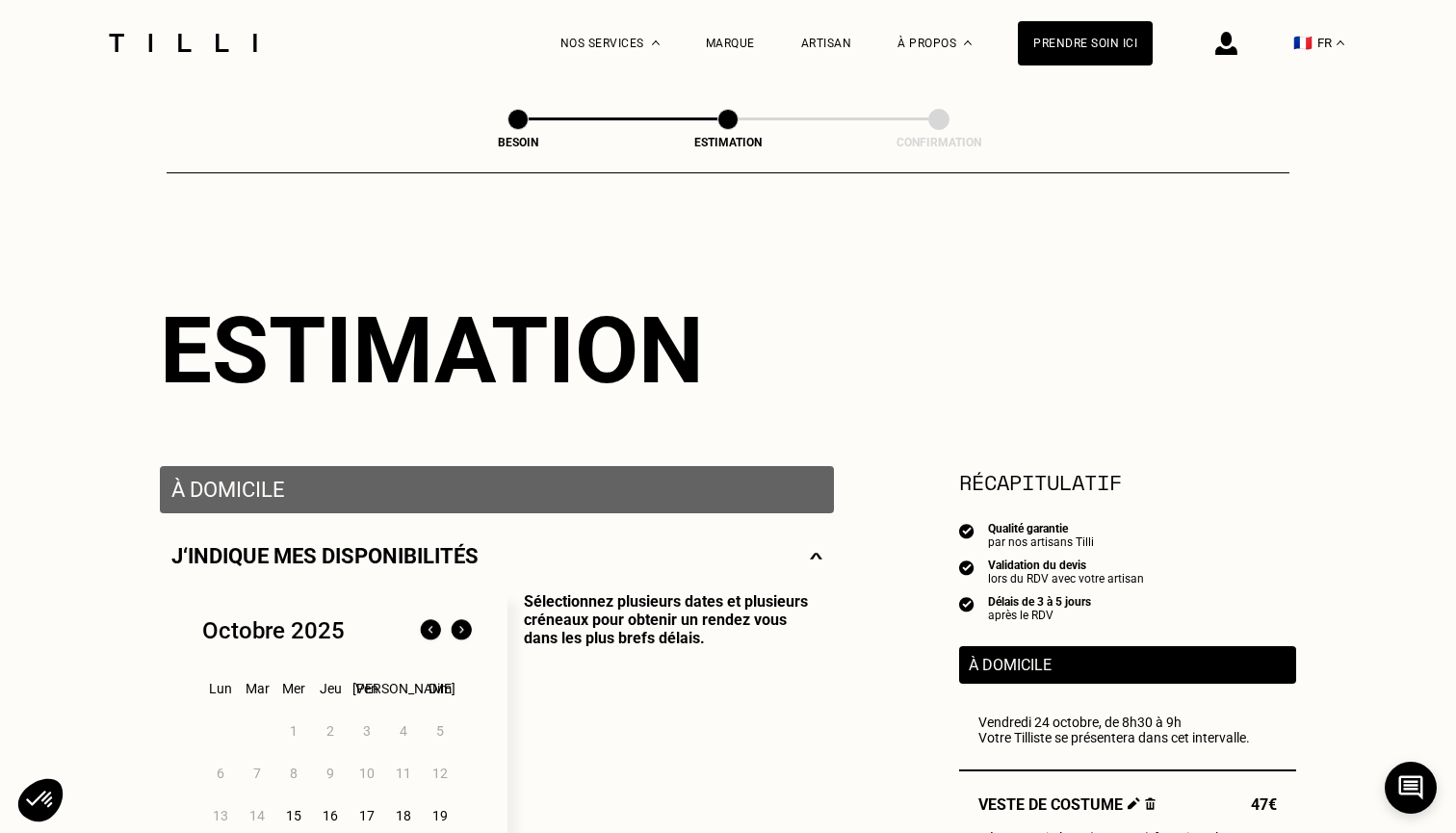
scroll to position [0, 0]
